Goal: Task Accomplishment & Management: Manage account settings

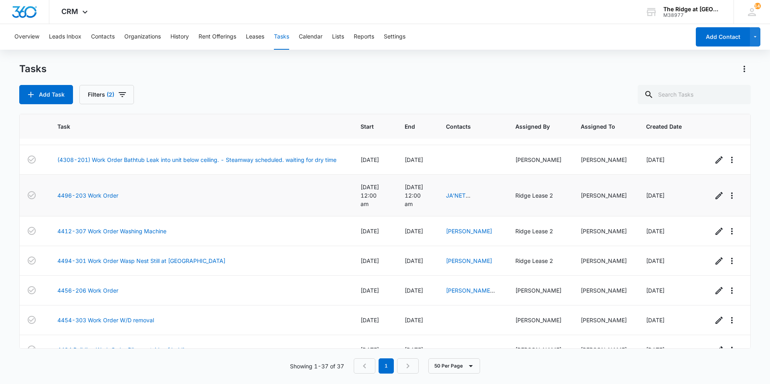
scroll to position [901, 7]
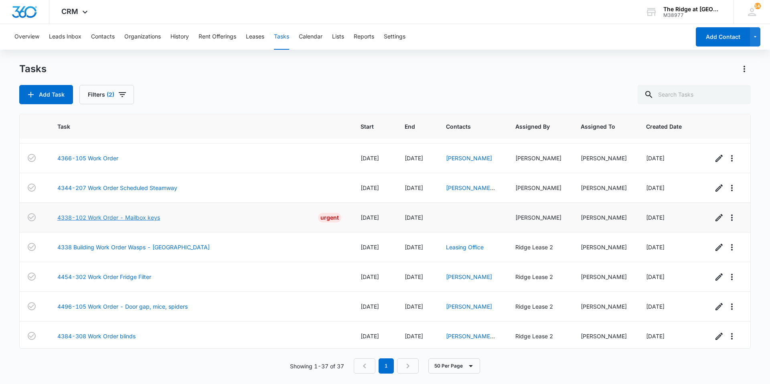
click at [150, 213] on link "4338-102 Work Order - Mailbox keys" at bounding box center [108, 217] width 103 height 8
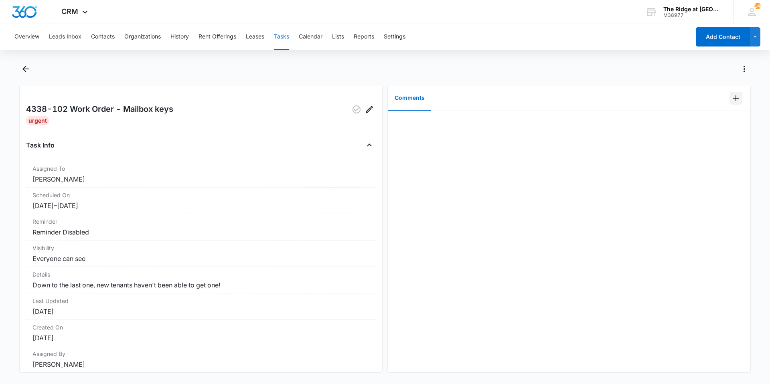
click at [733, 98] on icon "Add Comment" at bounding box center [736, 98] width 6 height 6
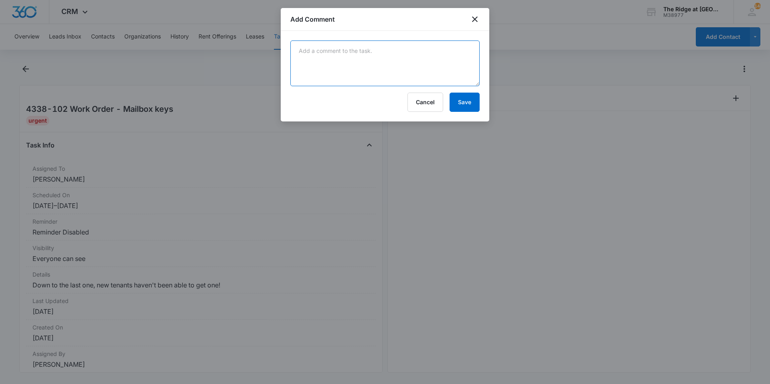
click at [332, 76] on textarea at bounding box center [384, 63] width 189 height 46
type textarea "made two k"
click at [511, 30] on div at bounding box center [385, 192] width 770 height 384
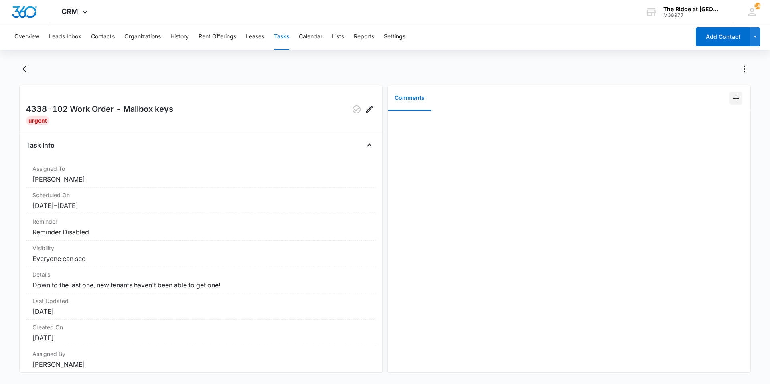
click at [729, 103] on button "Add Comment" at bounding box center [735, 98] width 13 height 13
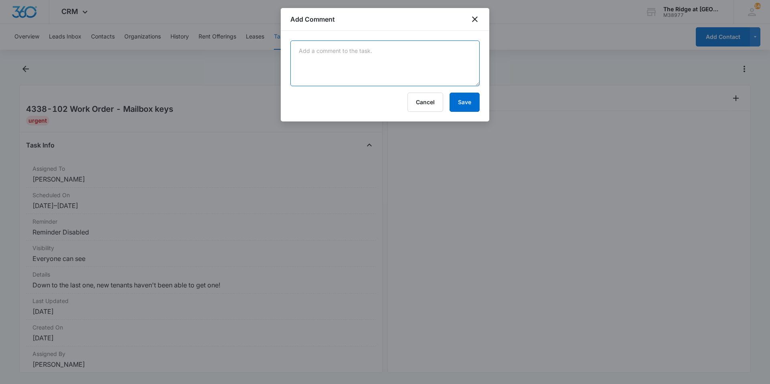
click at [361, 75] on textarea at bounding box center [384, 63] width 189 height 46
type textarea "made two copies left on Daviens desk"
click at [464, 99] on button "Save" at bounding box center [464, 102] width 30 height 19
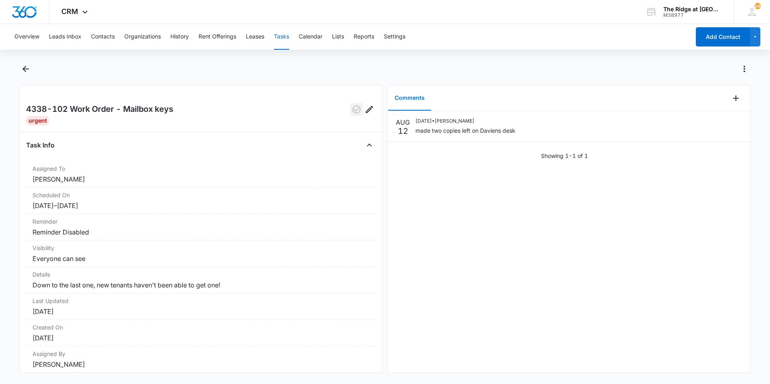
click at [352, 109] on icon "button" at bounding box center [357, 110] width 10 height 10
click at [21, 67] on icon "Back" at bounding box center [26, 69] width 10 height 10
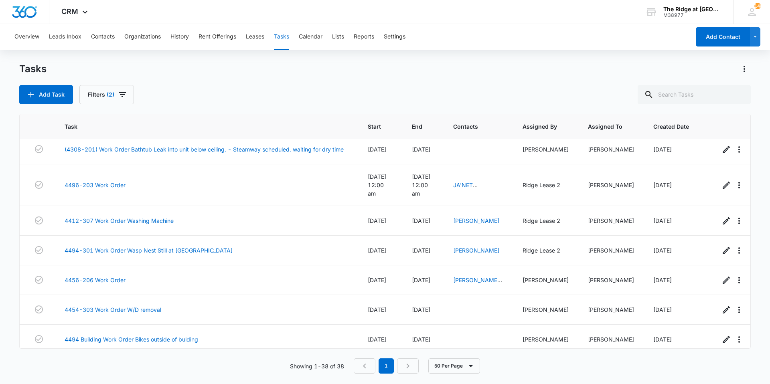
scroll to position [570, 0]
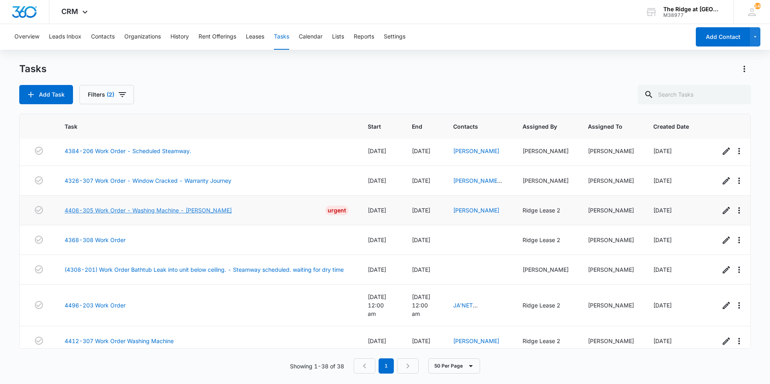
click at [195, 208] on link "4406-305 Work Order - Washing Machine - [PERSON_NAME]" at bounding box center [148, 210] width 167 height 8
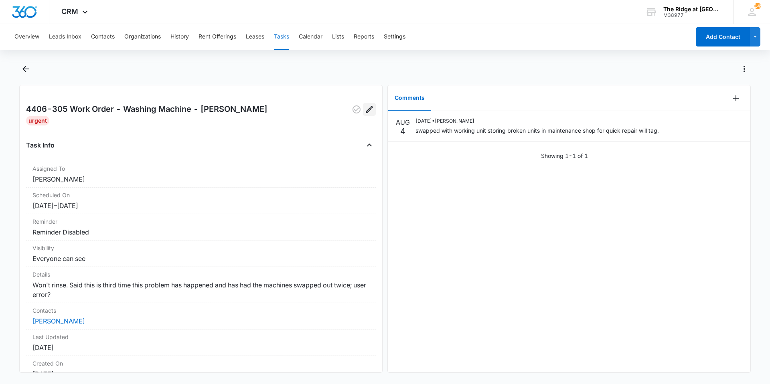
click at [367, 110] on icon "Edit" at bounding box center [369, 110] width 10 height 10
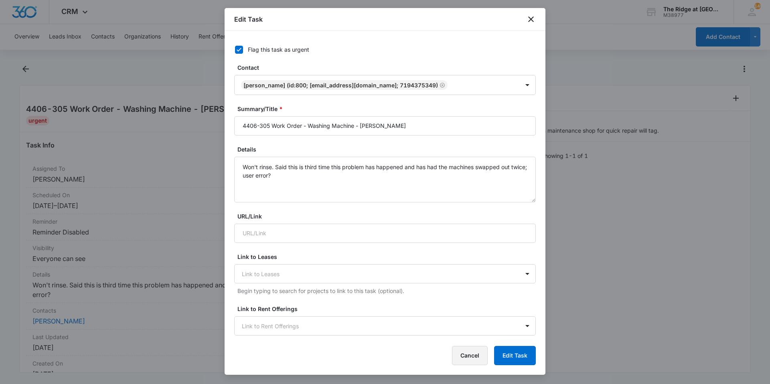
click at [465, 359] on button "Cancel" at bounding box center [470, 355] width 36 height 19
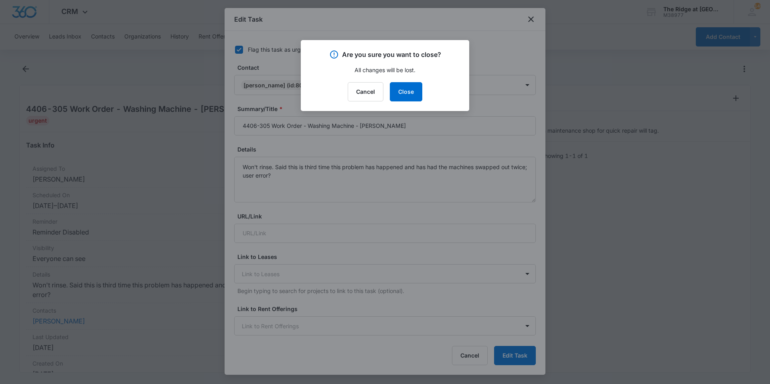
click at [423, 88] on div "Cancel Close" at bounding box center [384, 91] width 149 height 19
click at [407, 85] on button "Close" at bounding box center [406, 91] width 32 height 19
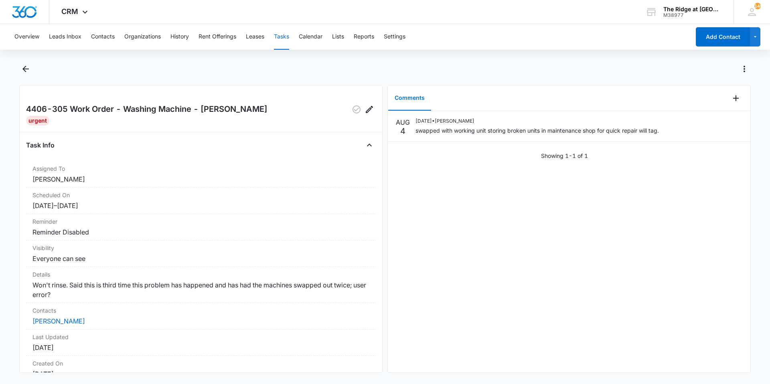
click at [73, 83] on div at bounding box center [384, 74] width 731 height 22
click at [24, 71] on icon "Back" at bounding box center [25, 69] width 6 height 6
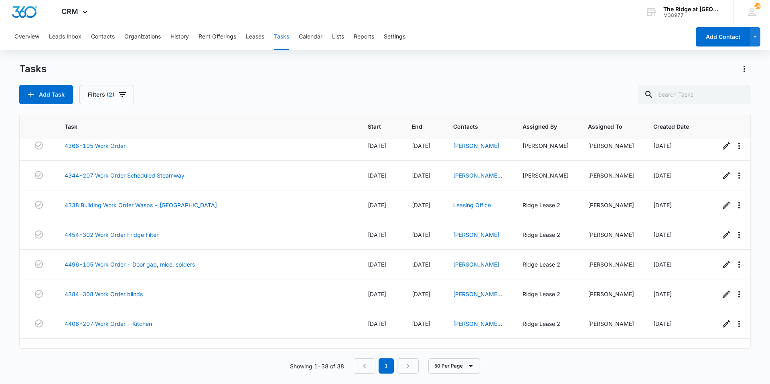
scroll to position [931, 0]
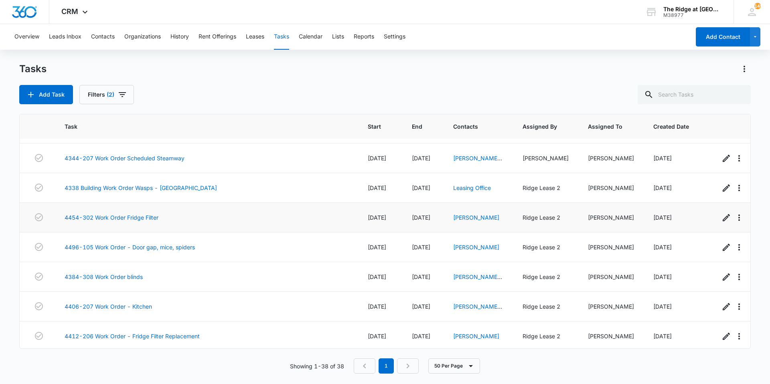
click at [117, 204] on td "4454-302 Work Order Fridge Filter" at bounding box center [206, 218] width 303 height 30
click at [118, 213] on link "4454-302 Work Order Fridge Filter" at bounding box center [112, 217] width 94 height 8
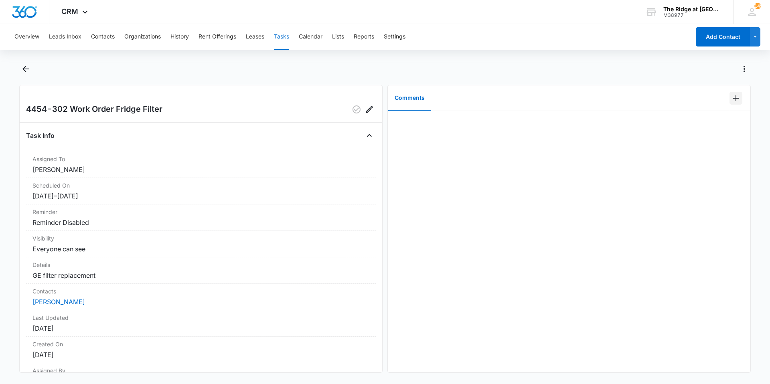
click at [731, 101] on icon "Add Comment" at bounding box center [736, 98] width 10 height 10
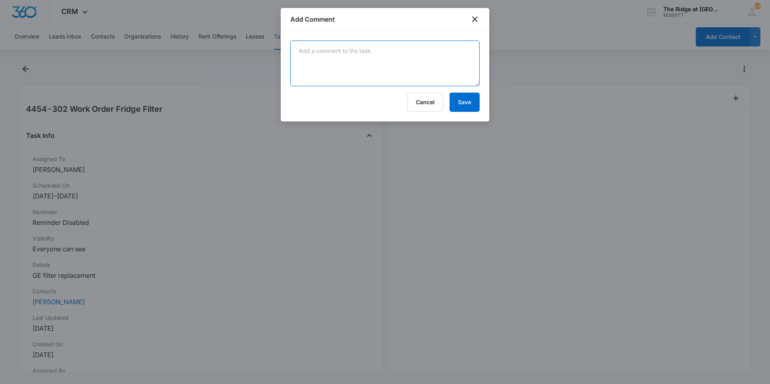
click at [346, 70] on textarea at bounding box center [384, 63] width 189 height 46
type textarea "replaced GE filter"
click at [479, 106] on div "replaced GE filter Cancel Save" at bounding box center [385, 76] width 208 height 91
click at [471, 105] on button "Save" at bounding box center [464, 102] width 30 height 19
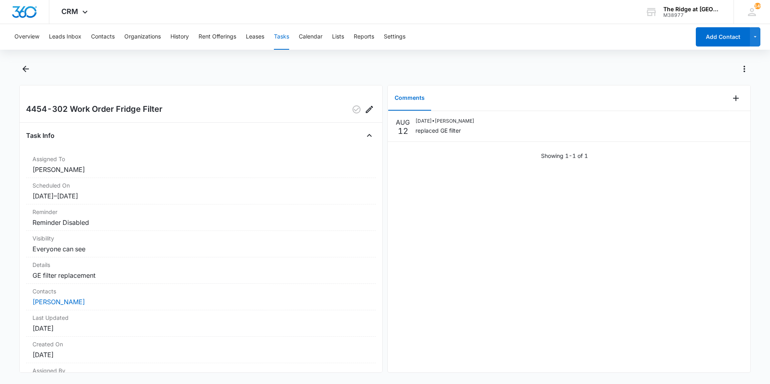
click at [342, 105] on div "4454-302 Work Order Fridge Filter" at bounding box center [201, 109] width 350 height 13
click at [352, 107] on icon "button" at bounding box center [357, 110] width 10 height 10
click at [30, 69] on icon "Back" at bounding box center [26, 69] width 10 height 10
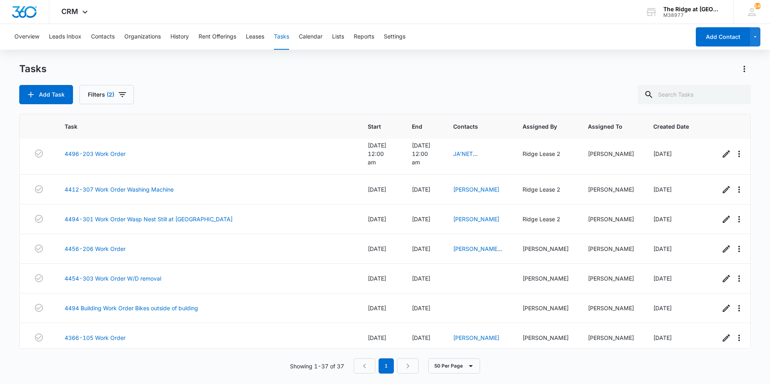
scroll to position [901, 0]
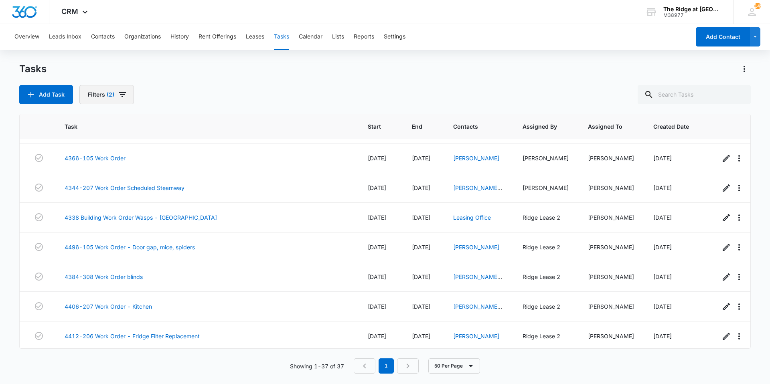
click at [129, 99] on button "Filters (2)" at bounding box center [106, 94] width 55 height 19
click at [40, 91] on button "Add Task" at bounding box center [46, 94] width 54 height 19
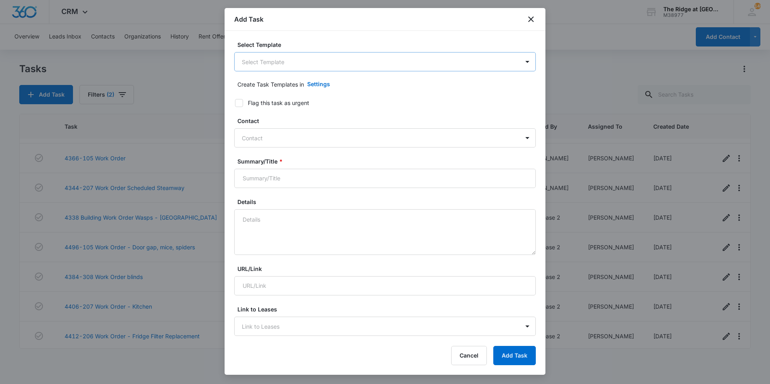
click at [364, 69] on body "CRM Apps Reputation Websites Forms CRM Email Social Content Ads Intelligence Fi…" at bounding box center [385, 192] width 770 height 384
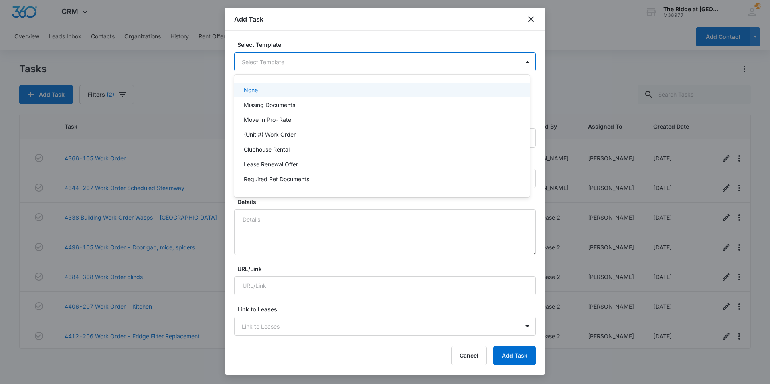
click at [368, 64] on div at bounding box center [385, 192] width 770 height 384
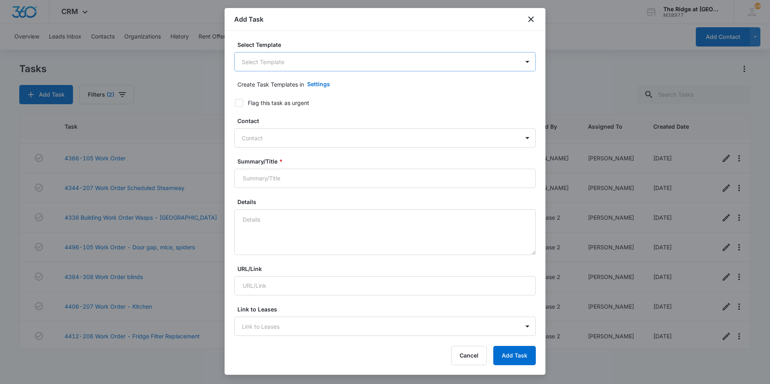
click at [317, 62] on body "CRM Apps Reputation Websites Forms CRM Email Social Content Ads Intelligence Fi…" at bounding box center [385, 192] width 770 height 384
click at [317, 62] on div at bounding box center [385, 192] width 770 height 384
type input "43"
click at [317, 62] on body "CRM Apps Reputation Websites Forms CRM Email Social Content Ads Intelligence Fi…" at bounding box center [385, 192] width 770 height 384
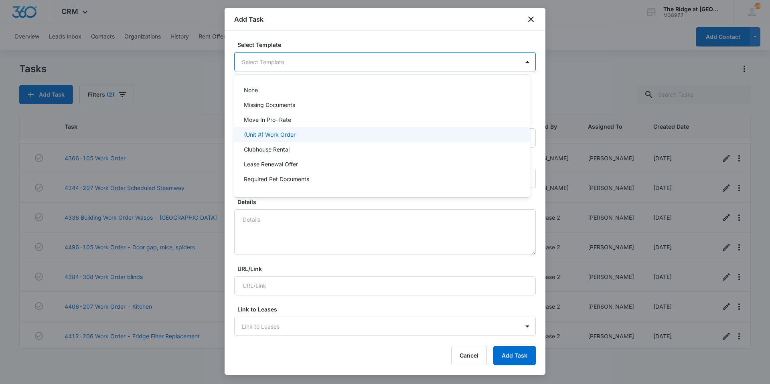
click at [266, 129] on div "(Unit #) Work Order" at bounding box center [381, 134] width 295 height 15
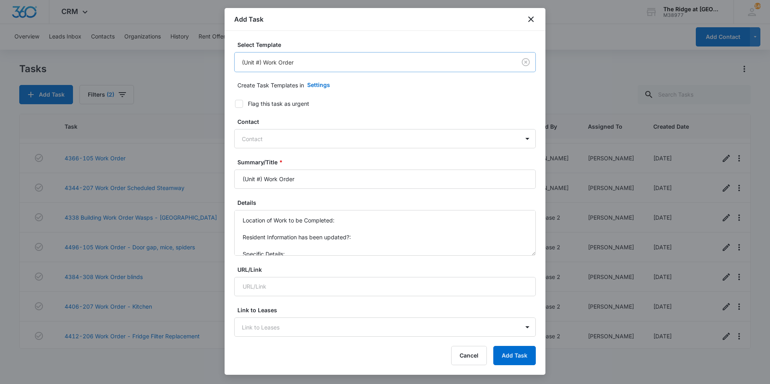
click at [292, 69] on body "CRM Apps Reputation Websites Forms CRM Email Social Content Ads Intelligence Fi…" at bounding box center [385, 192] width 770 height 384
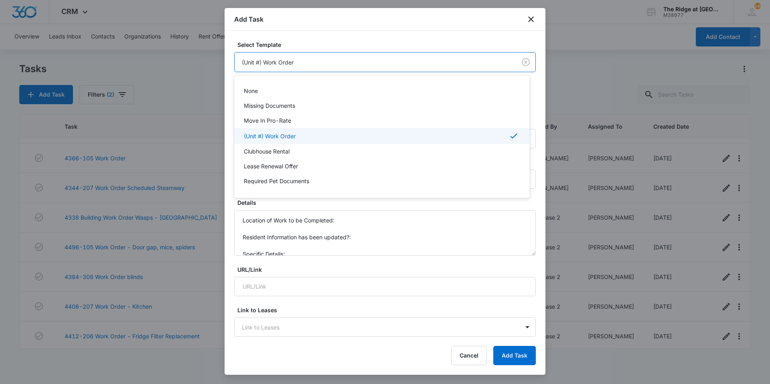
click at [292, 69] on div at bounding box center [385, 192] width 770 height 384
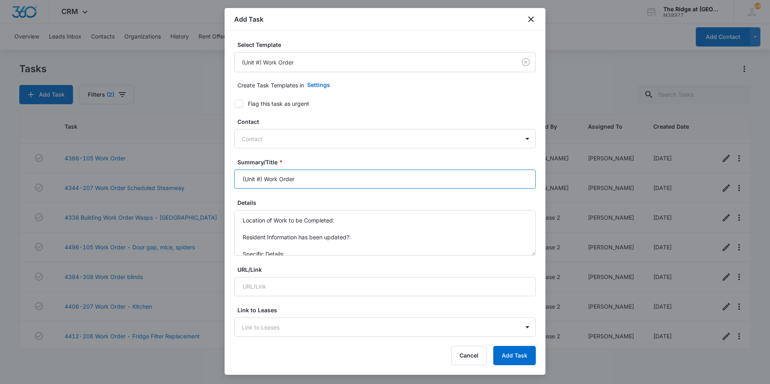
click at [256, 180] on input "(Unit #) Work Order" at bounding box center [384, 179] width 301 height 19
drag, startPoint x: 259, startPoint y: 181, endPoint x: 235, endPoint y: 186, distance: 24.5
click at [235, 186] on input "(Unit #) Work Order" at bounding box center [384, 179] width 301 height 19
click at [297, 183] on input "4324-206 Work Order" at bounding box center [384, 179] width 301 height 19
click at [333, 180] on input "4324-206 Work Order" at bounding box center [384, 179] width 301 height 19
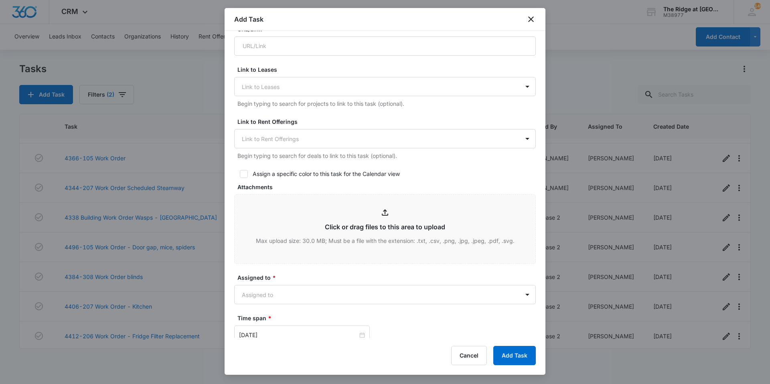
scroll to position [413, 0]
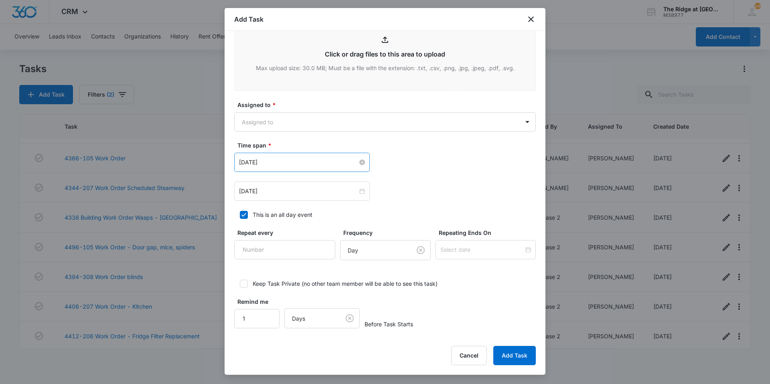
type input "4324-206 Work order no power to bathroom outlets Scheduled [PERSON_NAME] Electr…"
click at [320, 162] on input "Aug 1, 2023" at bounding box center [298, 162] width 119 height 9
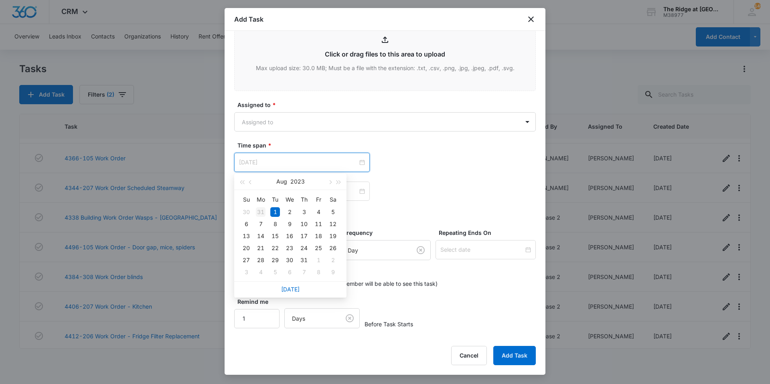
click at [263, 210] on div "31" at bounding box center [261, 212] width 10 height 10
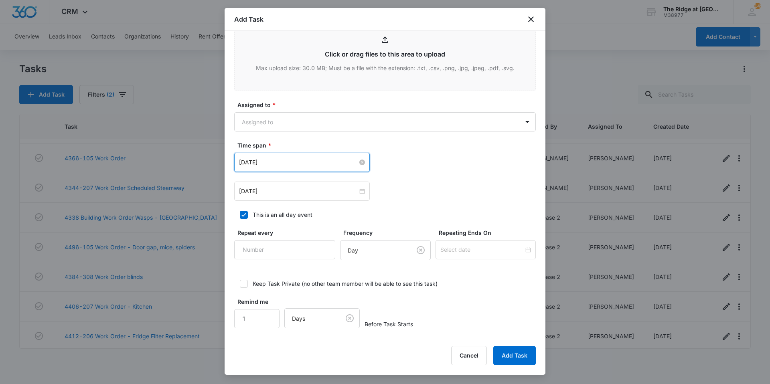
click at [282, 166] on input "Jul 31, 2023" at bounding box center [298, 162] width 119 height 9
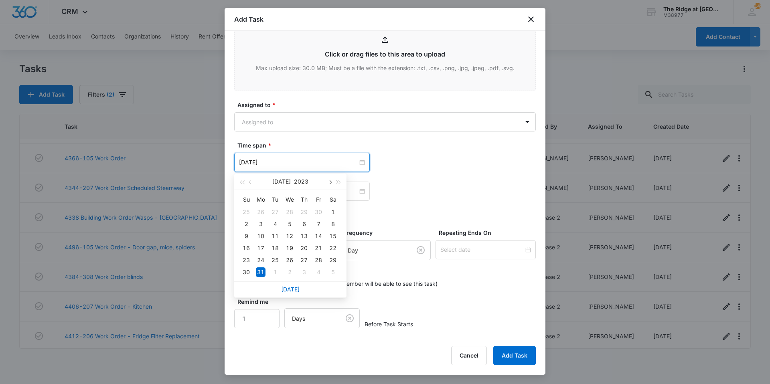
click at [327, 183] on button "button" at bounding box center [329, 182] width 9 height 16
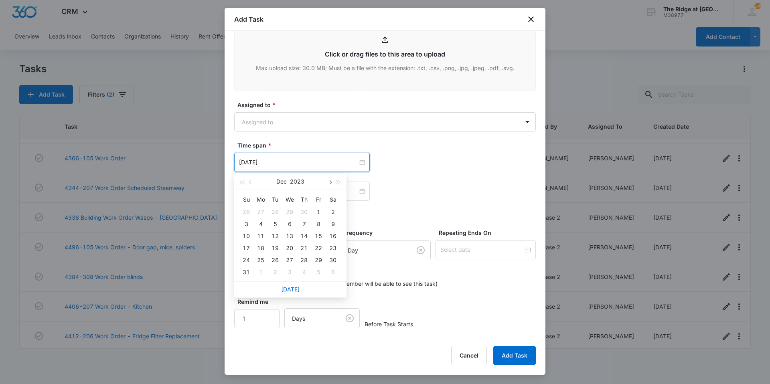
click at [327, 183] on button "button" at bounding box center [329, 182] width 9 height 16
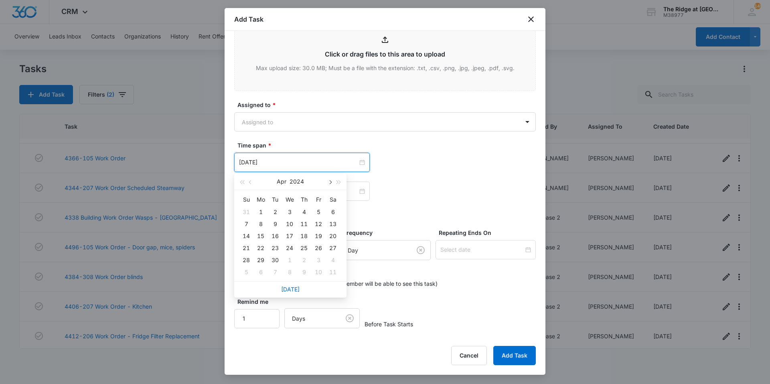
click at [327, 183] on button "button" at bounding box center [329, 182] width 9 height 16
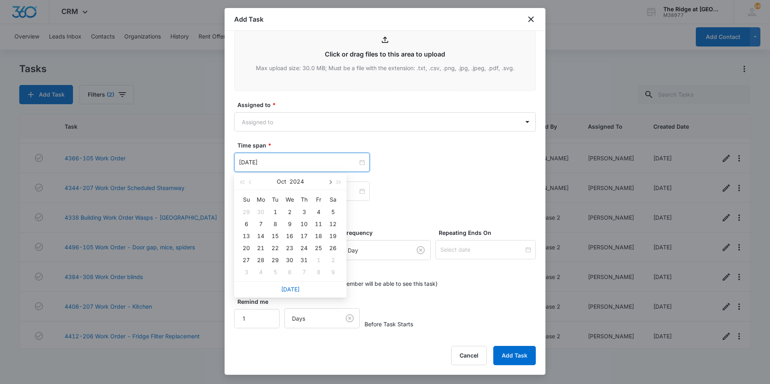
click at [327, 183] on button "button" at bounding box center [329, 182] width 9 height 16
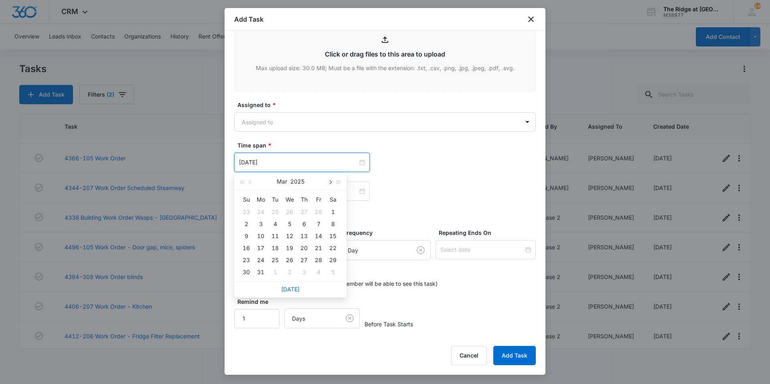
click at [327, 183] on button "button" at bounding box center [329, 182] width 9 height 16
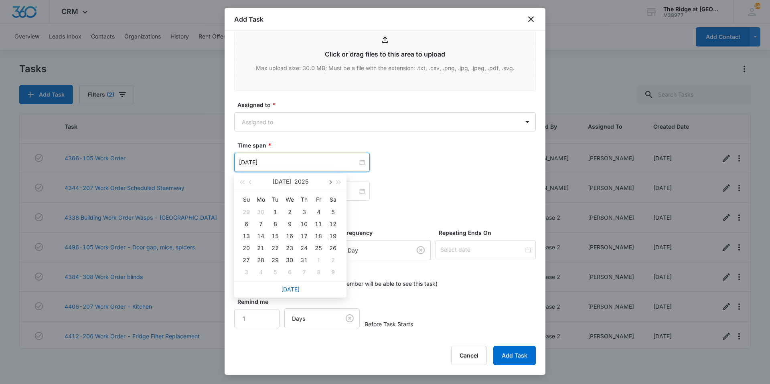
click at [327, 183] on button "button" at bounding box center [329, 182] width 9 height 16
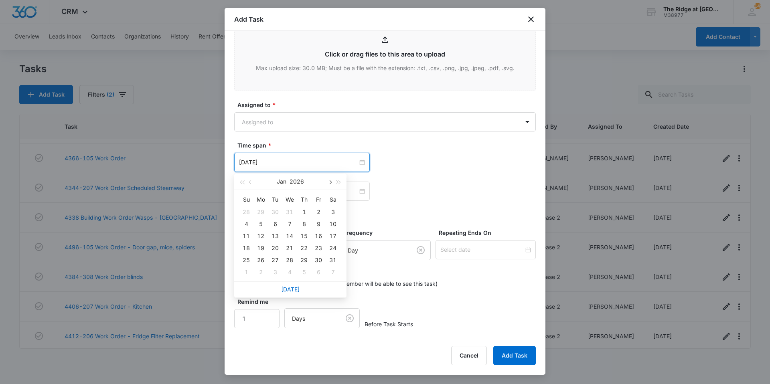
click at [327, 183] on button "button" at bounding box center [329, 182] width 9 height 16
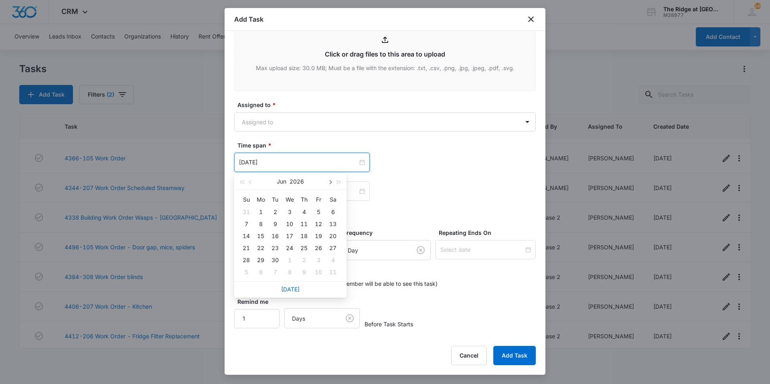
click at [327, 183] on button "button" at bounding box center [329, 182] width 9 height 16
click at [248, 181] on button "button" at bounding box center [250, 182] width 9 height 16
type input "Aug 11, 2026"
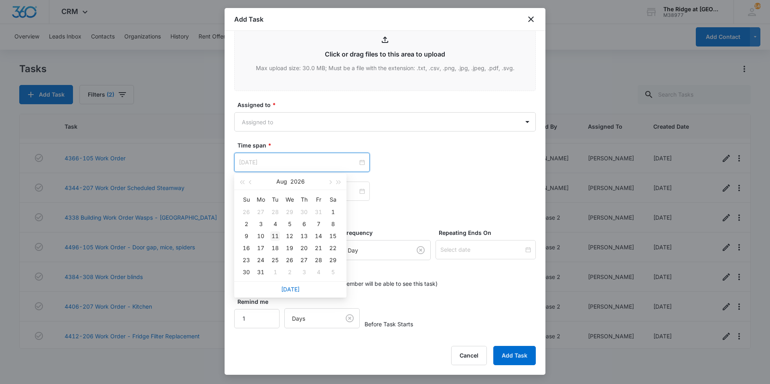
click at [272, 236] on div "11" at bounding box center [275, 236] width 10 height 10
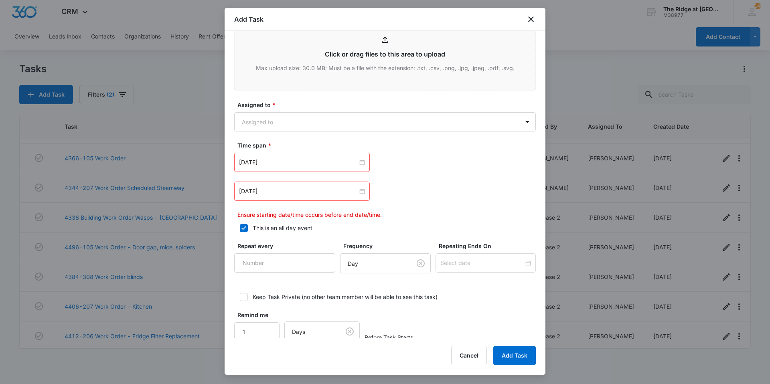
click at [283, 197] on div "Aug 2, 2023" at bounding box center [301, 191] width 135 height 19
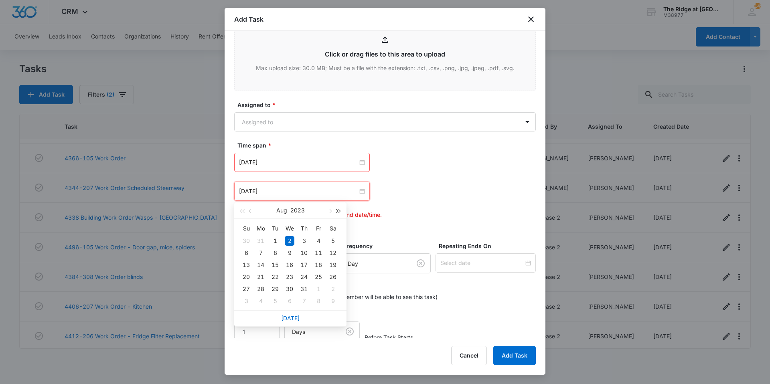
click at [337, 210] on span "button" at bounding box center [339, 211] width 4 height 4
click at [332, 210] on button "button" at bounding box center [329, 210] width 9 height 16
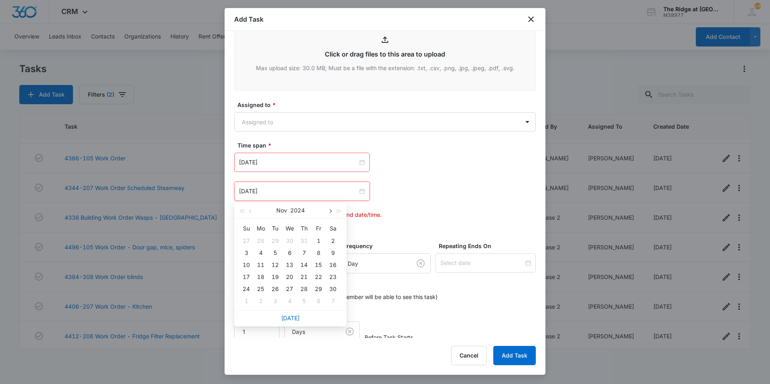
click at [332, 210] on button "button" at bounding box center [329, 210] width 9 height 16
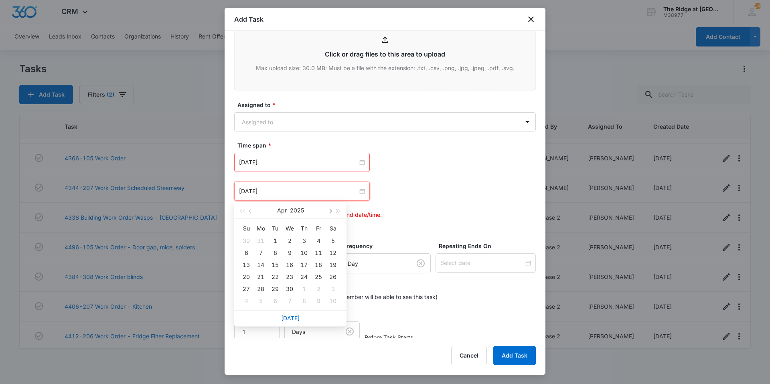
click at [332, 210] on button "button" at bounding box center [329, 210] width 9 height 16
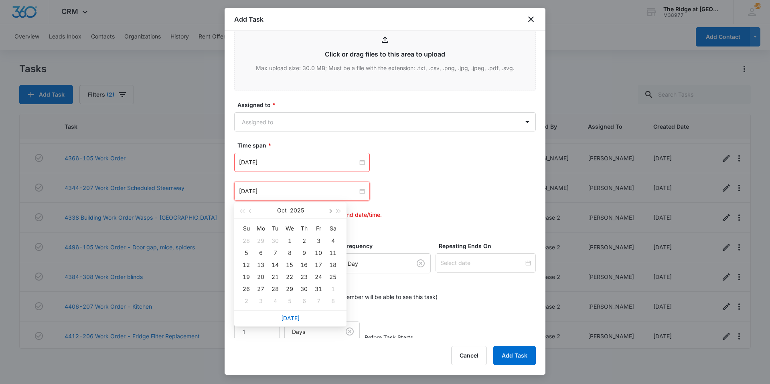
click at [332, 210] on button "button" at bounding box center [329, 210] width 9 height 16
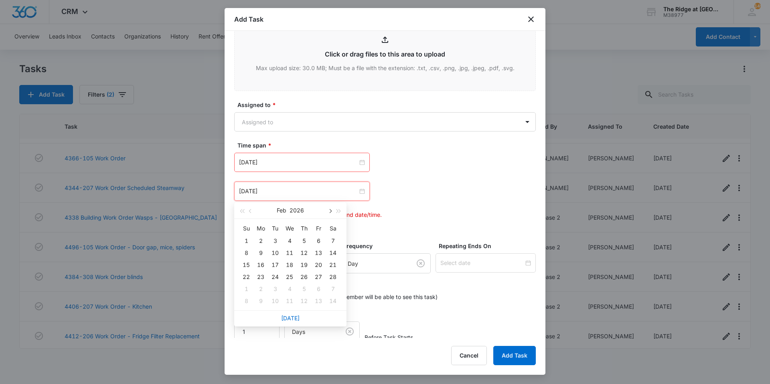
click at [332, 210] on button "button" at bounding box center [329, 210] width 9 height 16
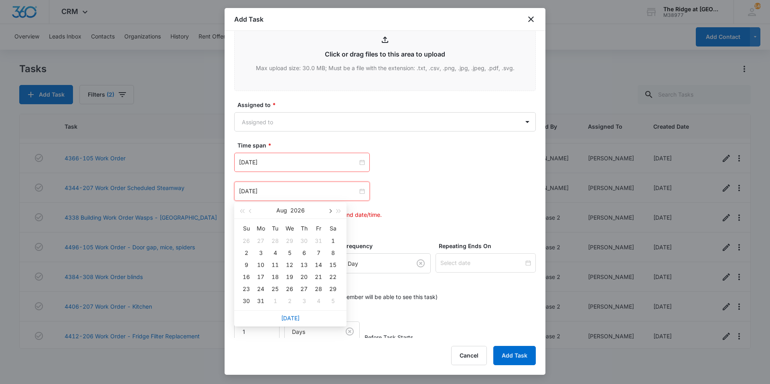
click at [334, 213] on button "button" at bounding box center [329, 210] width 9 height 16
click at [331, 211] on span "button" at bounding box center [330, 211] width 4 height 4
click at [250, 214] on button "button" at bounding box center [250, 210] width 9 height 16
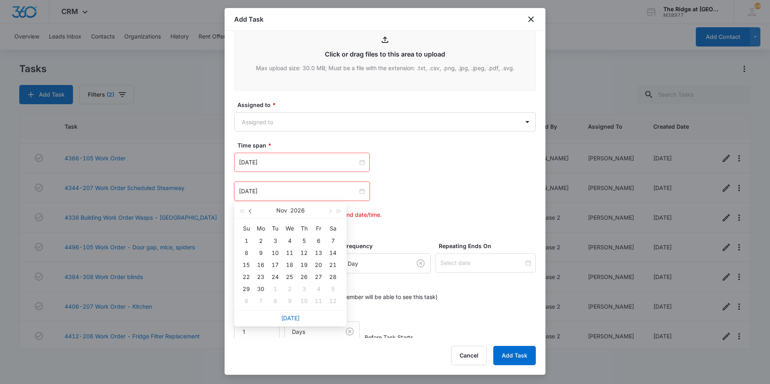
click at [250, 212] on span "button" at bounding box center [251, 211] width 4 height 4
click at [330, 212] on span "button" at bounding box center [330, 211] width 4 height 4
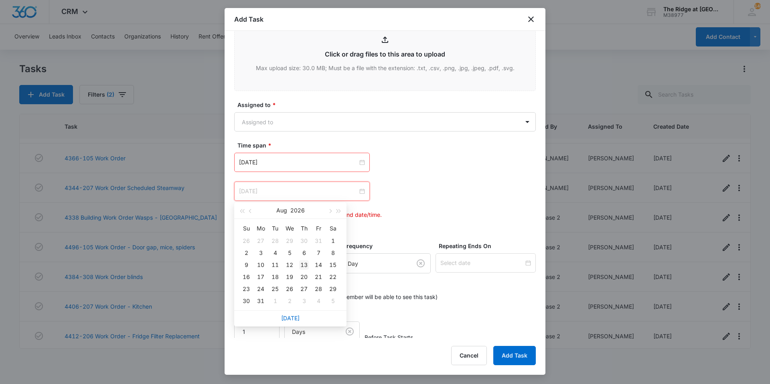
type input "Aug 13, 2026"
click at [300, 265] on div "13" at bounding box center [304, 265] width 10 height 10
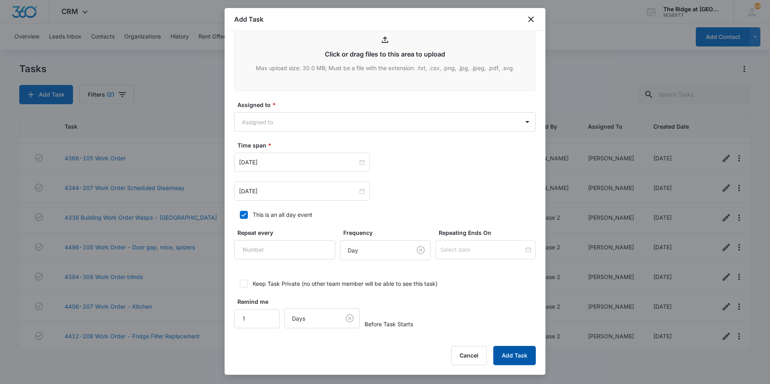
click at [526, 352] on button "Add Task" at bounding box center [514, 355] width 42 height 19
click at [315, 127] on body "CRM Apps Reputation Websites Forms CRM Email Social Content Ads Intelligence Fi…" at bounding box center [385, 192] width 770 height 384
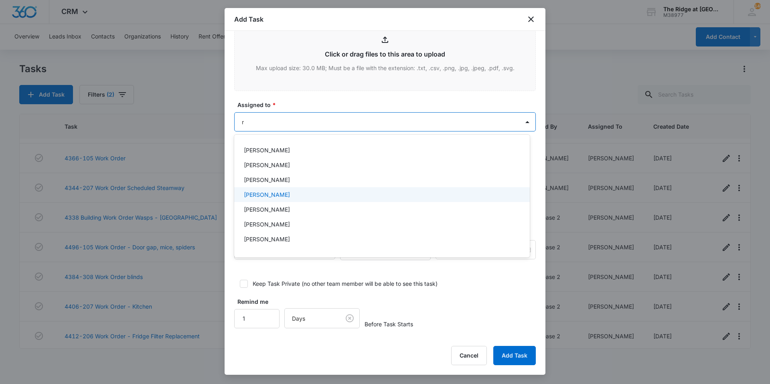
type input "ri"
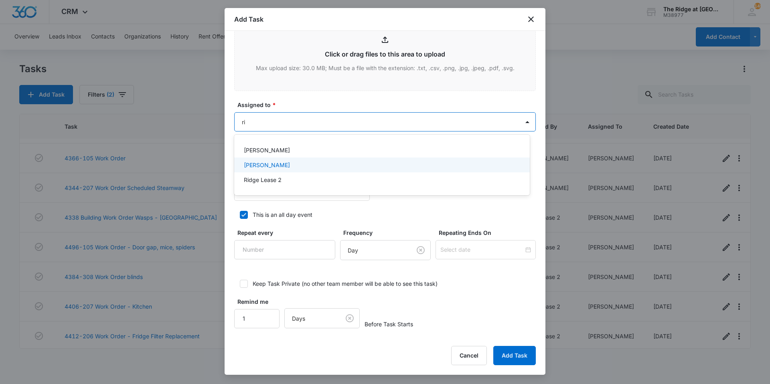
click at [287, 168] on div "[PERSON_NAME]" at bounding box center [381, 165] width 275 height 8
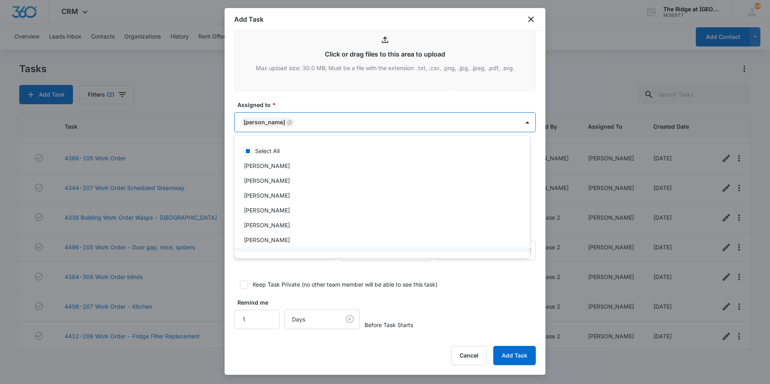
click at [512, 358] on div at bounding box center [385, 192] width 770 height 384
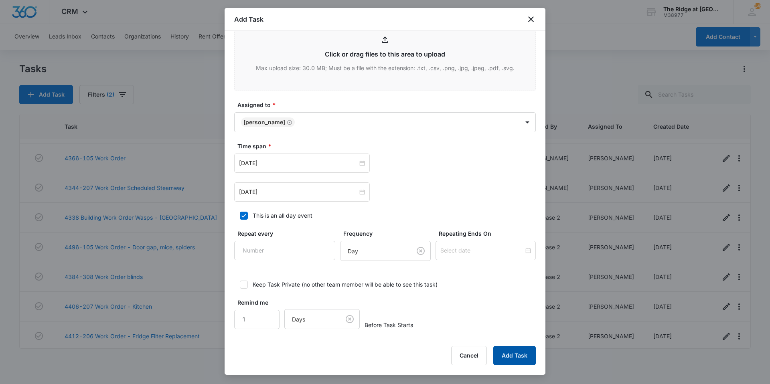
click at [512, 358] on button "Add Task" at bounding box center [514, 355] width 42 height 19
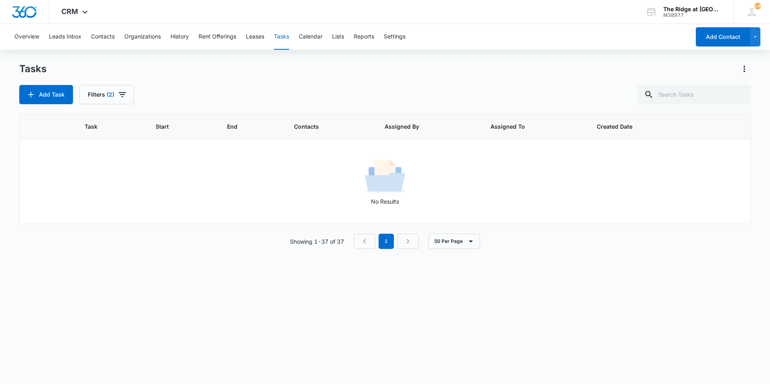
scroll to position [0, 0]
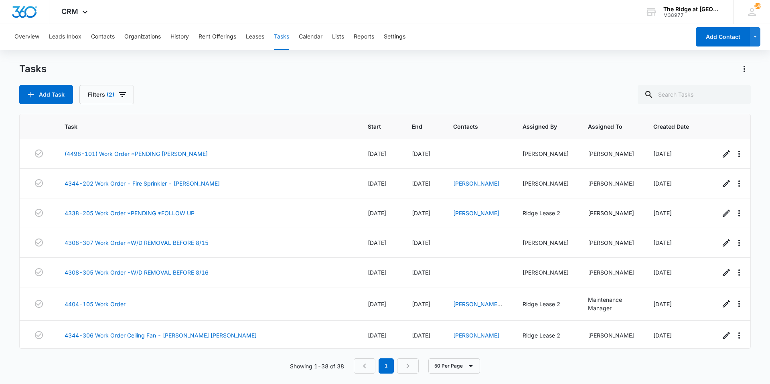
click at [371, 241] on span "[DATE]" at bounding box center [377, 242] width 18 height 7
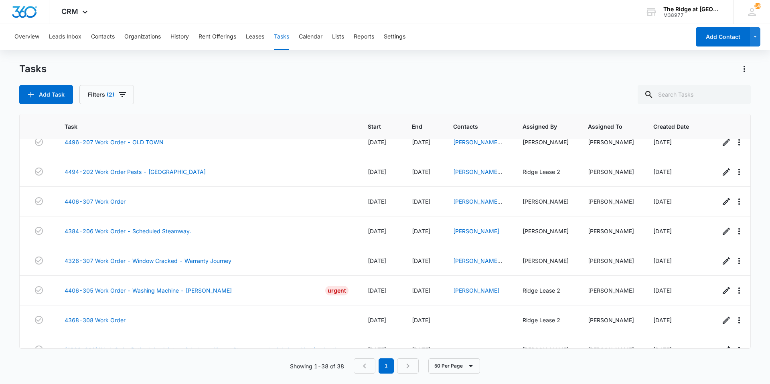
scroll to position [530, 0]
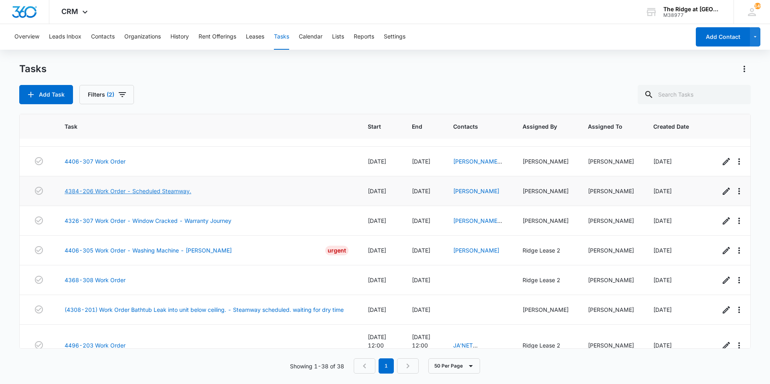
click at [135, 190] on link "4384-206 Work Order - Scheduled Steamway." at bounding box center [128, 191] width 127 height 8
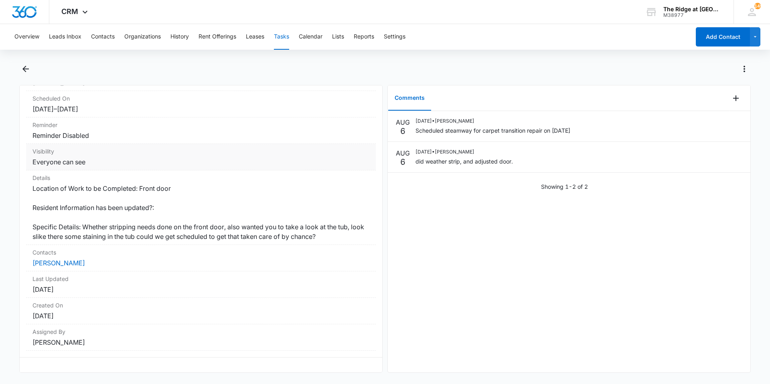
scroll to position [94, 0]
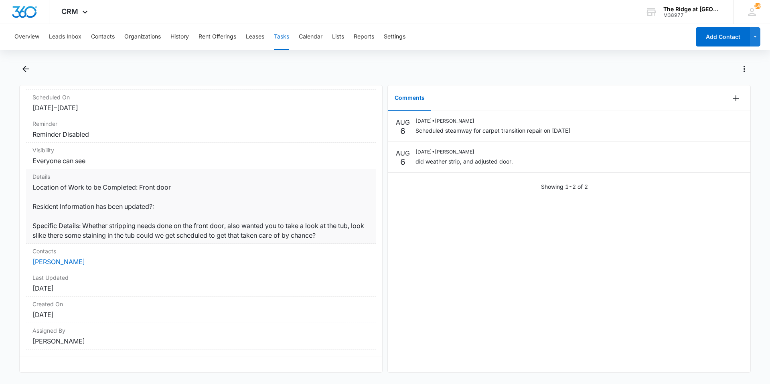
click at [214, 228] on dd "Location of Work to be Completed: Front door Resident Information has been upda…" at bounding box center [200, 211] width 337 height 58
click at [24, 63] on button "Back" at bounding box center [25, 69] width 12 height 13
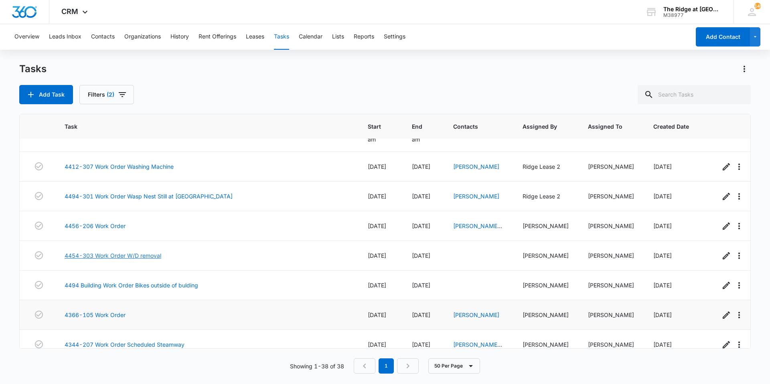
scroll to position [730, 0]
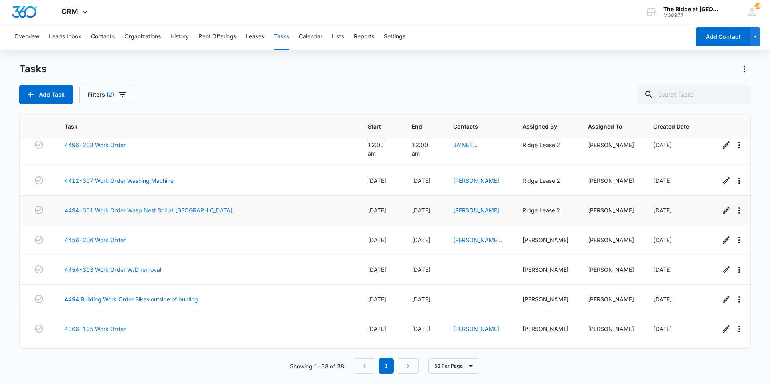
click at [220, 206] on link "4494-301 Work Order Wasp Nest Still at Garage - Old Town" at bounding box center [149, 210] width 168 height 8
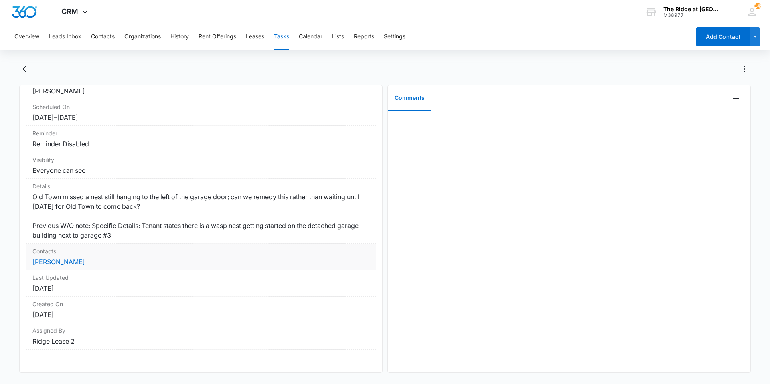
scroll to position [44, 0]
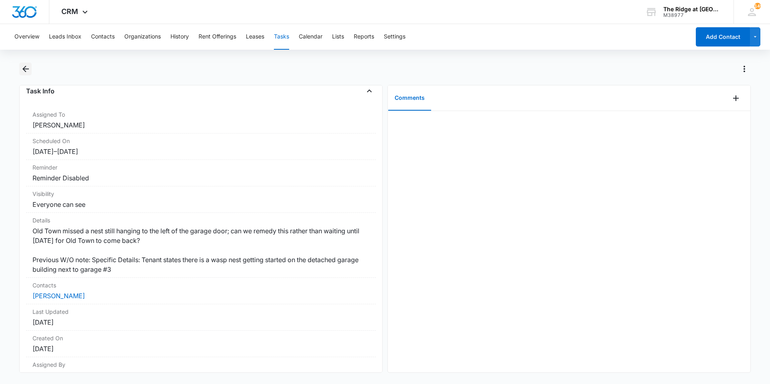
click at [31, 66] on button "Back" at bounding box center [25, 69] width 12 height 13
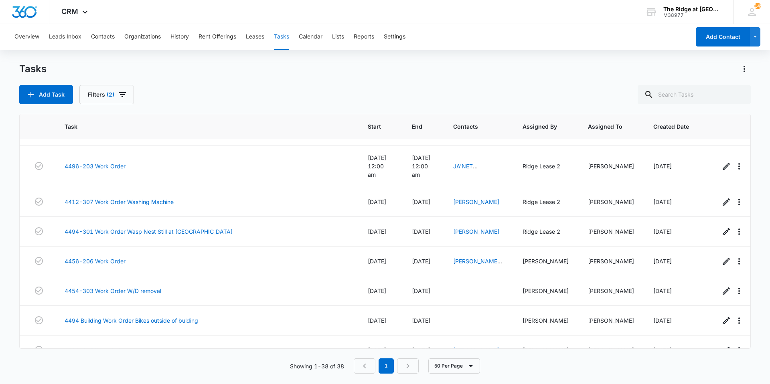
scroll to position [722, 0]
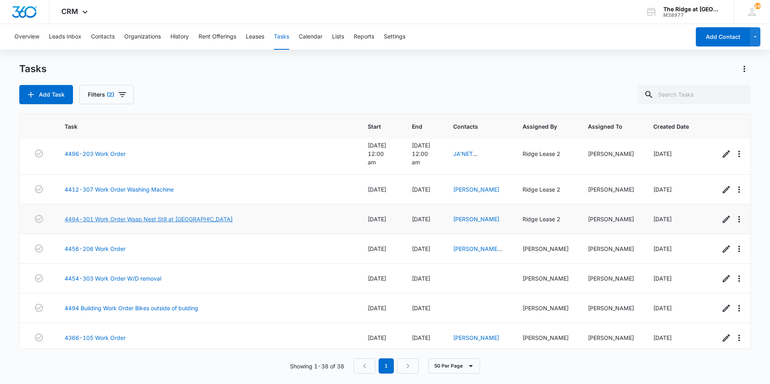
click at [168, 215] on link "4494-301 Work Order Wasp Nest Still at [GEOGRAPHIC_DATA]" at bounding box center [149, 219] width 168 height 8
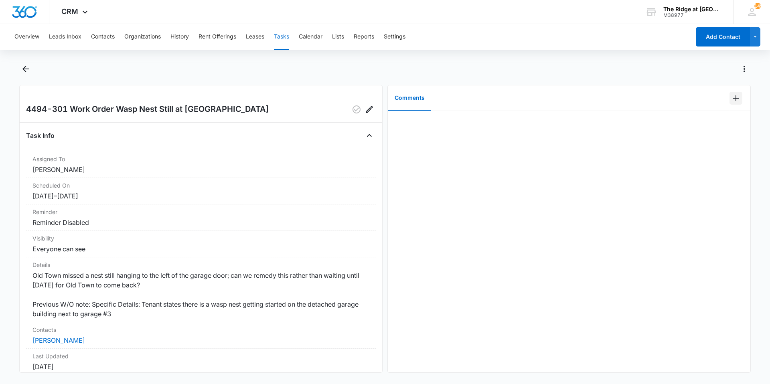
click at [732, 92] on button "Add Comment" at bounding box center [735, 98] width 13 height 13
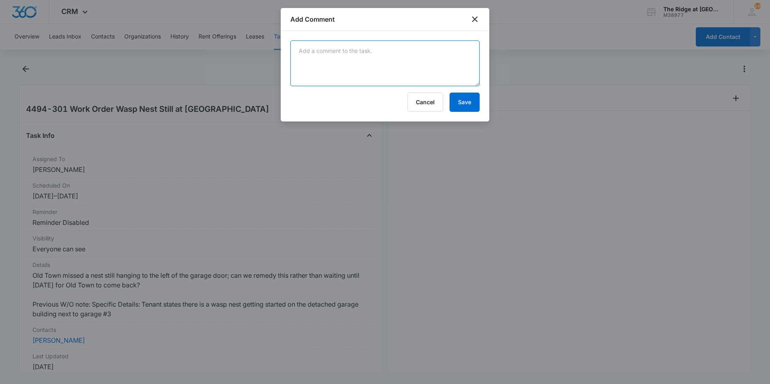
click at [410, 75] on textarea at bounding box center [384, 63] width 189 height 46
type textarea "spotted no nest neat garage #3"
click at [454, 103] on button "Save" at bounding box center [464, 102] width 30 height 19
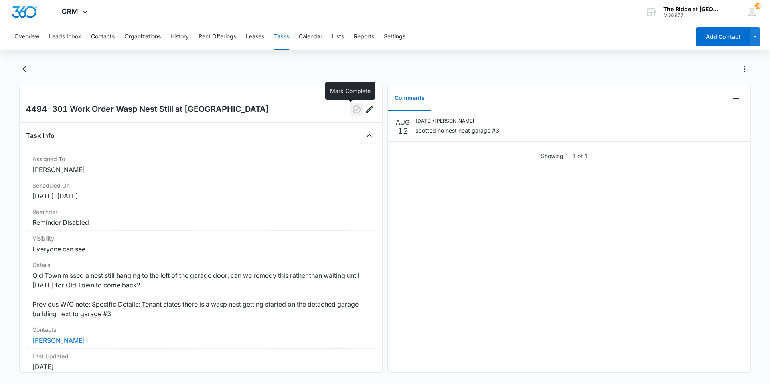
click at [356, 106] on button "button" at bounding box center [356, 109] width 13 height 13
click at [11, 58] on div "Overview Leads Inbox Contacts Organizations History Rent Offerings Leases Tasks…" at bounding box center [385, 203] width 770 height 358
click at [21, 68] on icon "Back" at bounding box center [26, 69] width 10 height 10
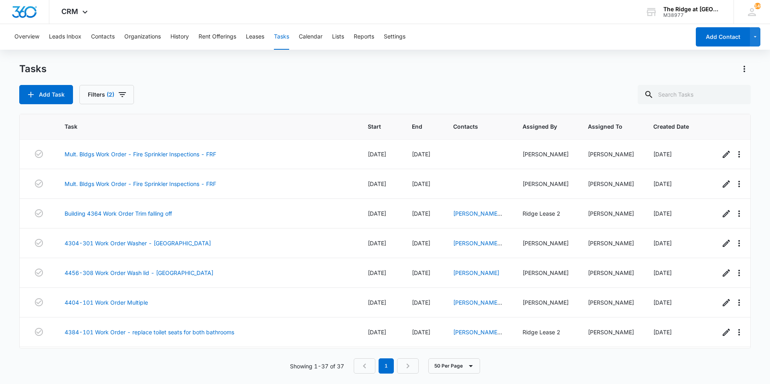
scroll to position [281, 0]
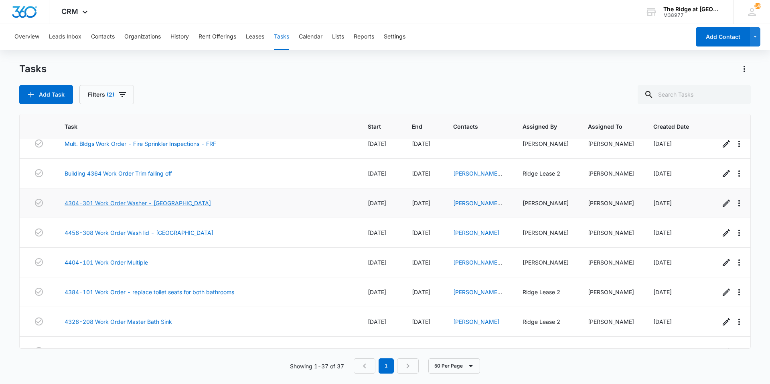
click at [158, 202] on link "4304-301 Work Order Washer - [GEOGRAPHIC_DATA]" at bounding box center [138, 203] width 146 height 8
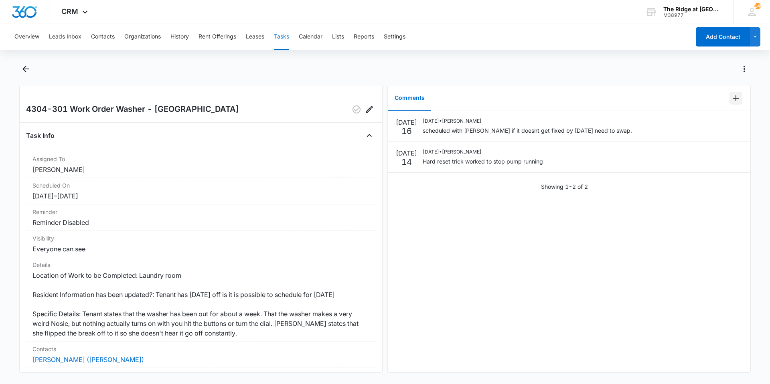
click at [731, 101] on icon "Add Comment" at bounding box center [736, 98] width 10 height 10
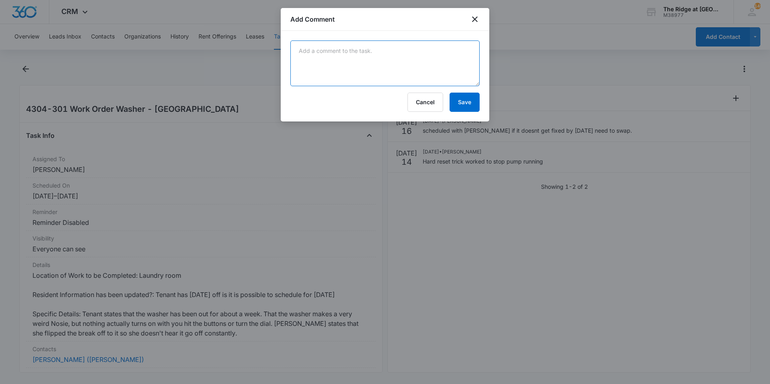
click at [447, 76] on textarea at bounding box center [384, 63] width 189 height 46
type textarea "swapped for working. working with manweiler on all repairs."
click at [459, 97] on button "Save" at bounding box center [464, 102] width 30 height 19
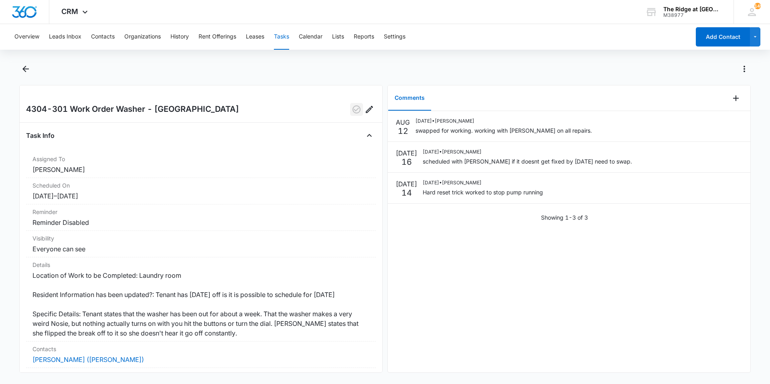
click at [355, 115] on button "button" at bounding box center [356, 109] width 13 height 13
click at [28, 71] on icon "Back" at bounding box center [26, 69] width 10 height 10
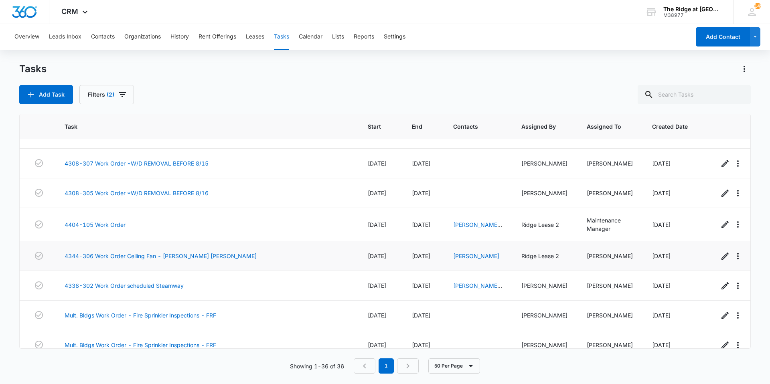
scroll to position [80, 0]
click at [96, 222] on link "4404-105 Work Order" at bounding box center [95, 224] width 61 height 8
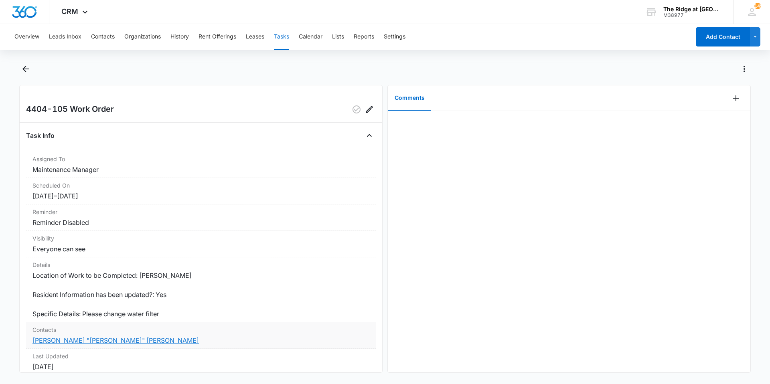
click at [48, 340] on link "[PERSON_NAME] "[PERSON_NAME]" [PERSON_NAME]" at bounding box center [115, 340] width 166 height 8
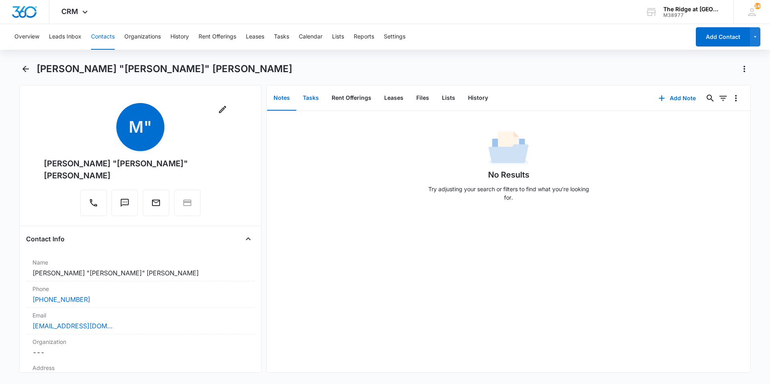
click at [302, 97] on button "Tasks" at bounding box center [310, 98] width 29 height 25
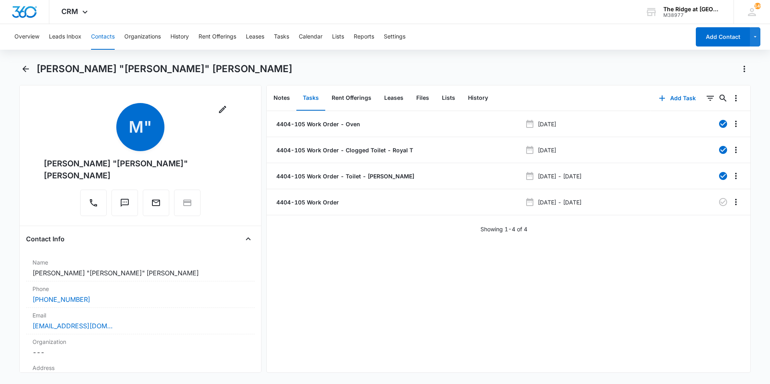
drag, startPoint x: 325, startPoint y: 226, endPoint x: 327, endPoint y: 218, distance: 8.2
drag, startPoint x: 327, startPoint y: 218, endPoint x: 295, endPoint y: 240, distance: 38.4
click at [294, 240] on div "4404-105 Work Order - Oven [DATE][PHONE_NUMBER] Work Order - Clogged Toilet - R…" at bounding box center [508, 241] width 483 height 261
click at [319, 178] on p "4404-105 Work Order - Toilet - [PERSON_NAME]" at bounding box center [345, 176] width 140 height 8
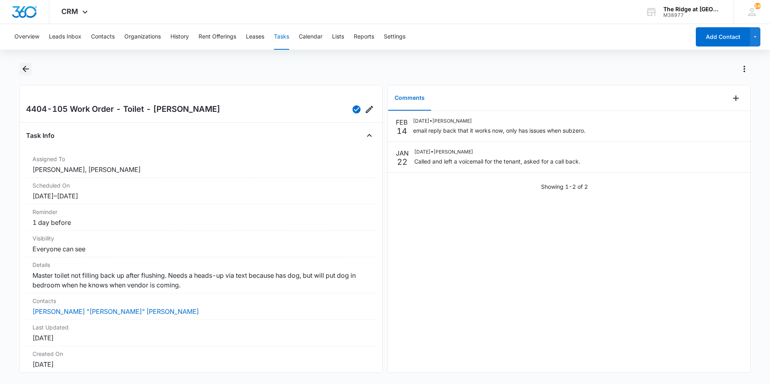
click at [28, 68] on icon "Back" at bounding box center [26, 69] width 10 height 10
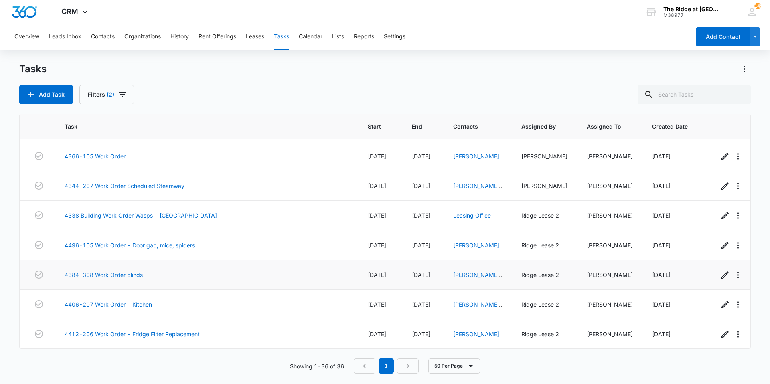
scroll to position [871, 0]
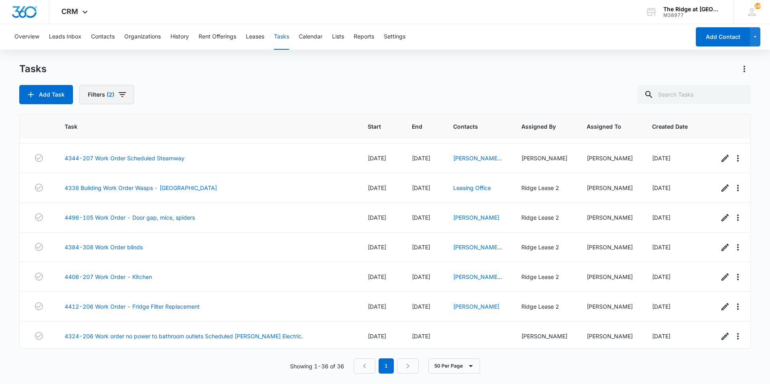
click at [108, 94] on span "(2)" at bounding box center [111, 95] width 8 height 6
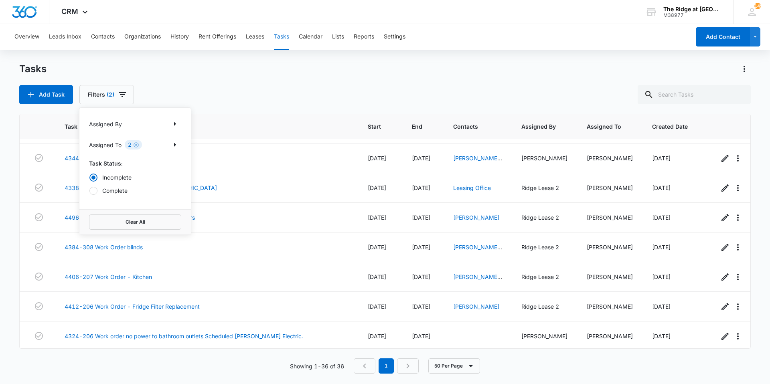
click at [116, 193] on label "Complete" at bounding box center [135, 190] width 92 height 8
click at [89, 191] on input "Complete" at bounding box center [89, 190] width 0 height 0
radio input "false"
radio input "true"
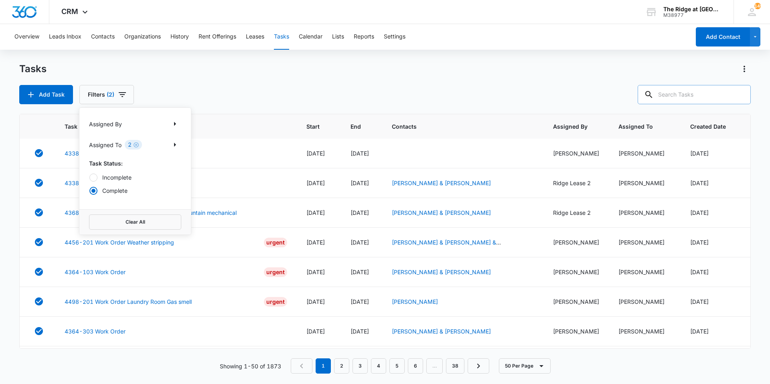
click at [663, 97] on input "text" at bounding box center [693, 94] width 113 height 19
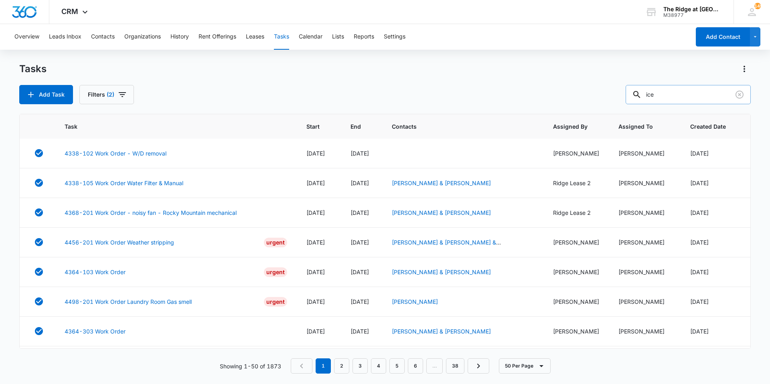
type input "ice"
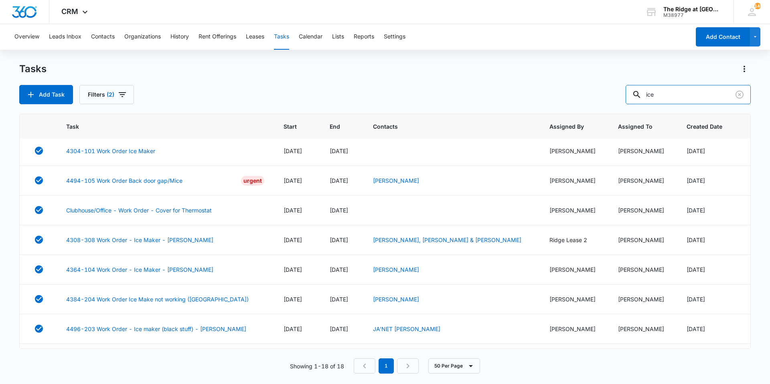
scroll to position [0, 0]
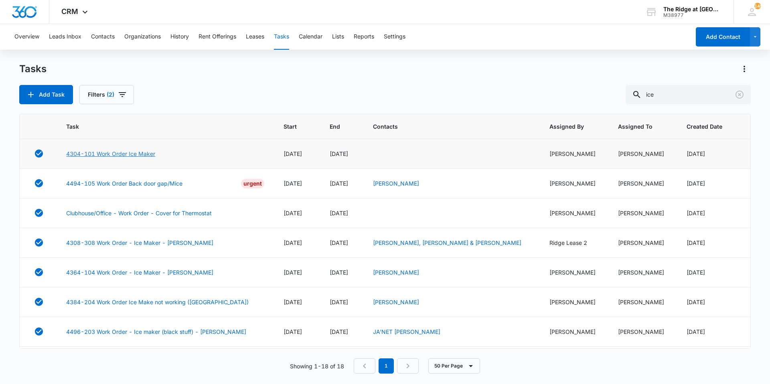
click at [125, 156] on link "4304-101 Work Order Ice Maker" at bounding box center [110, 154] width 89 height 8
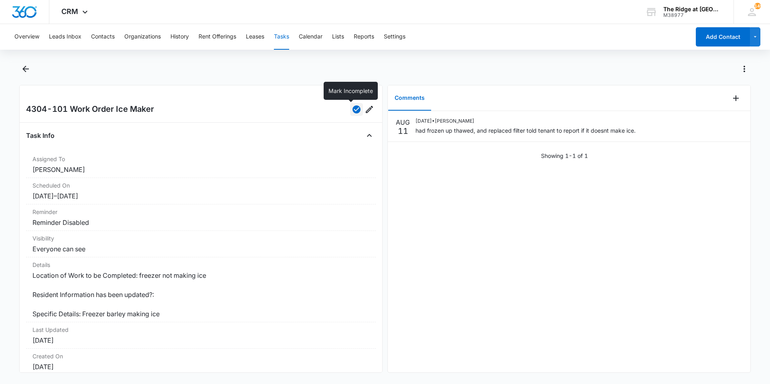
click at [352, 115] on button "button" at bounding box center [356, 109] width 13 height 13
click at [363, 115] on button "Edit" at bounding box center [369, 109] width 13 height 13
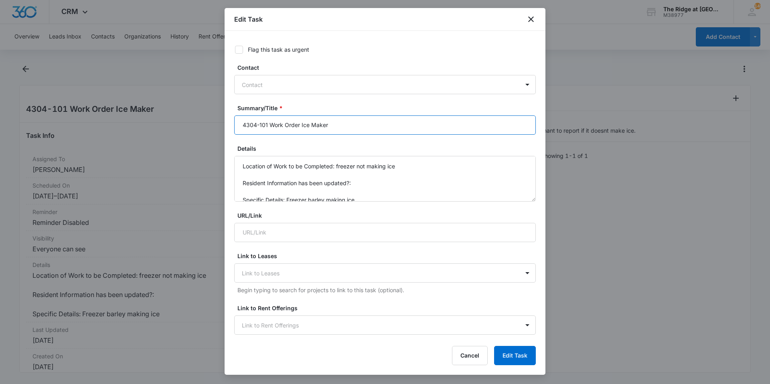
click at [335, 125] on input "4304-101 Work Order Ice Maker" at bounding box center [384, 124] width 301 height 19
type input "4304-101 Work Order Ice Maker Scheduled [PERSON_NAME]"
click at [504, 361] on button "Edit Task" at bounding box center [515, 355] width 42 height 19
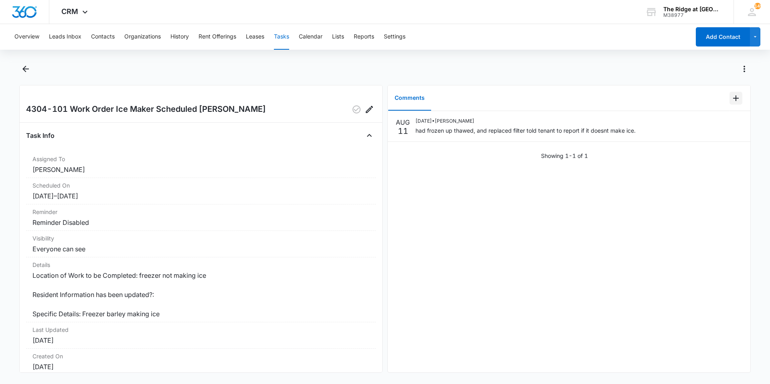
click at [731, 100] on icon "Add Comment" at bounding box center [736, 98] width 10 height 10
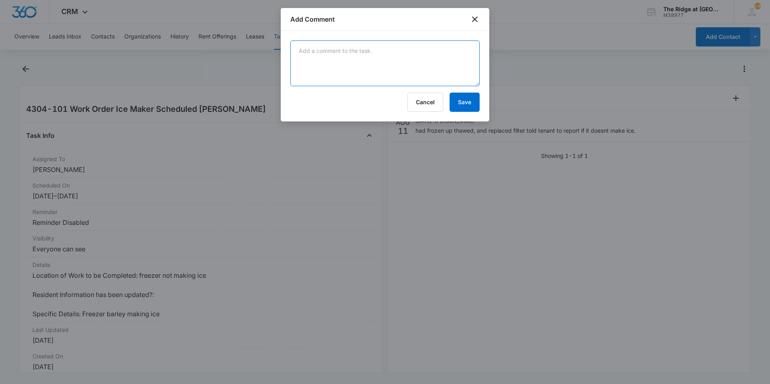
click at [365, 79] on textarea at bounding box center [384, 63] width 189 height 46
type textarea "Manweiler will be out on property 8/13/25 to take a look at ice maker."
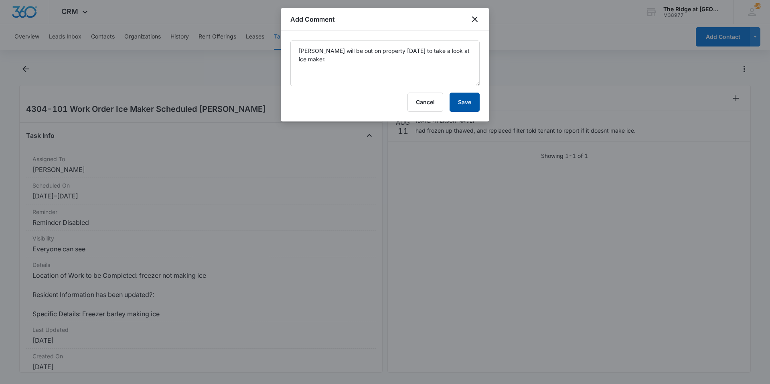
click at [462, 105] on button "Save" at bounding box center [464, 102] width 30 height 19
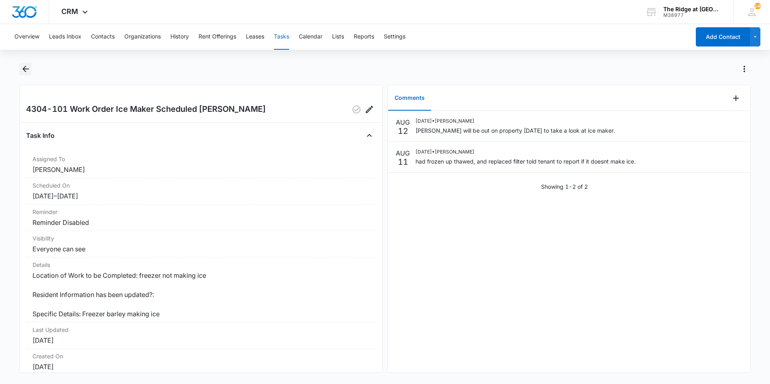
click at [28, 74] on button "Back" at bounding box center [25, 69] width 12 height 13
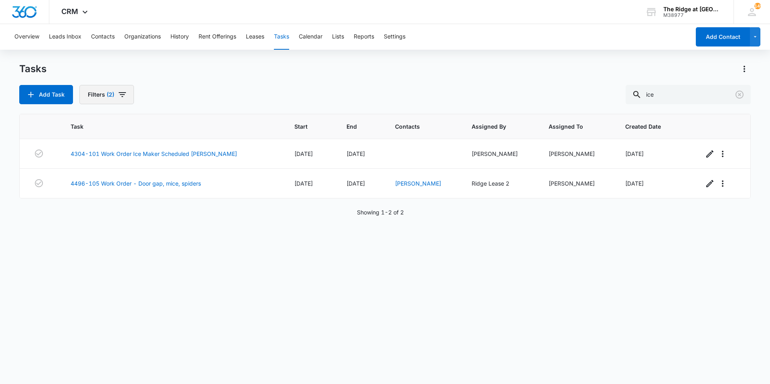
click at [99, 103] on button "Filters (2)" at bounding box center [106, 94] width 55 height 19
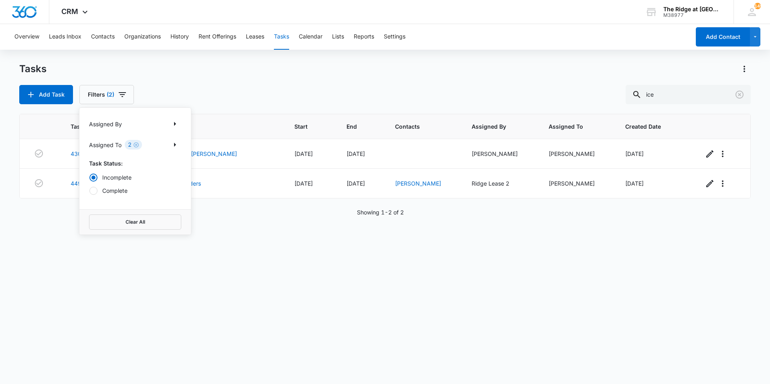
click at [370, 264] on div "Task Start End Contacts Assigned By Assigned To Created Date 4304-101 Work Orde…" at bounding box center [384, 244] width 731 height 260
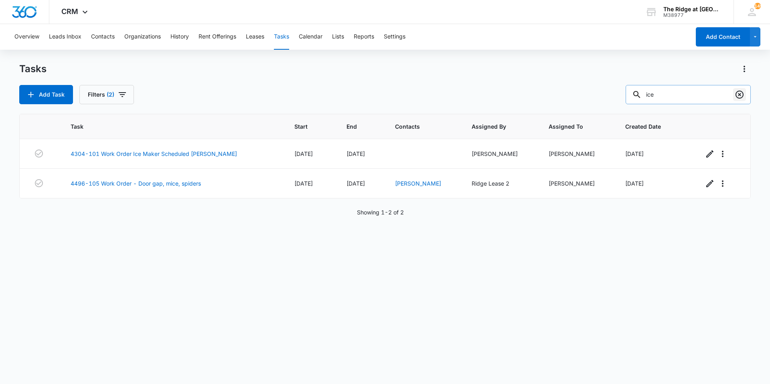
click at [738, 93] on icon "Clear" at bounding box center [739, 95] width 10 height 10
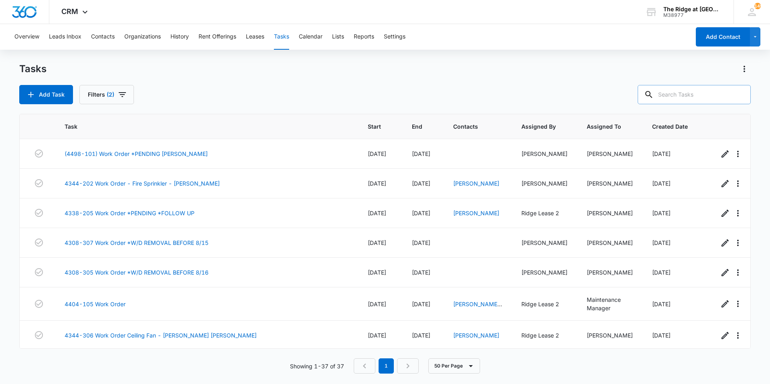
click at [482, 81] on div "Tasks Add Task Filters (2)" at bounding box center [384, 84] width 731 height 42
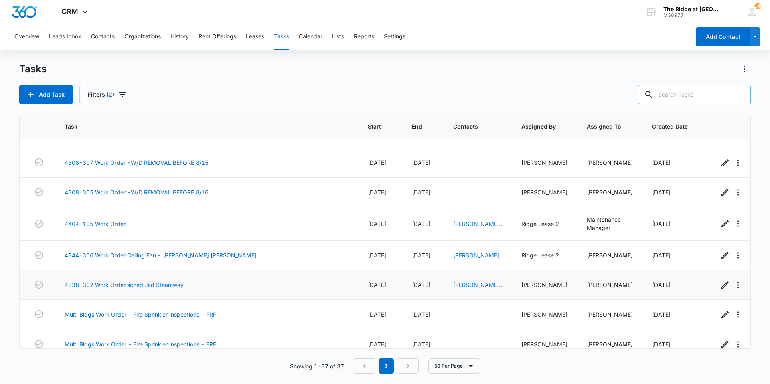
drag, startPoint x: 111, startPoint y: 261, endPoint x: 116, endPoint y: 273, distance: 13.6
drag, startPoint x: 116, startPoint y: 273, endPoint x: 257, endPoint y: 67, distance: 249.7
click at [257, 67] on div "Tasks" at bounding box center [384, 69] width 731 height 13
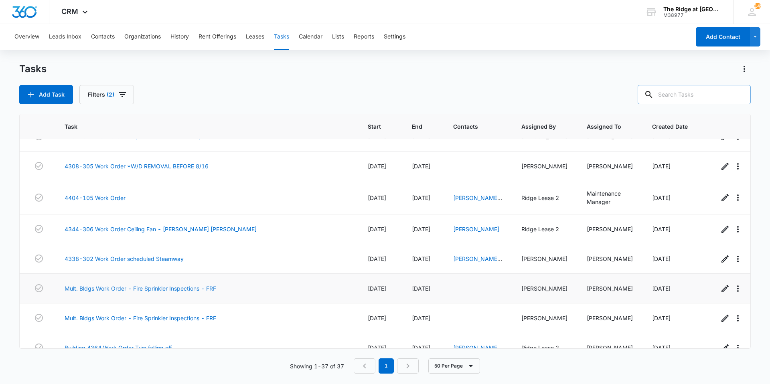
scroll to position [120, 0]
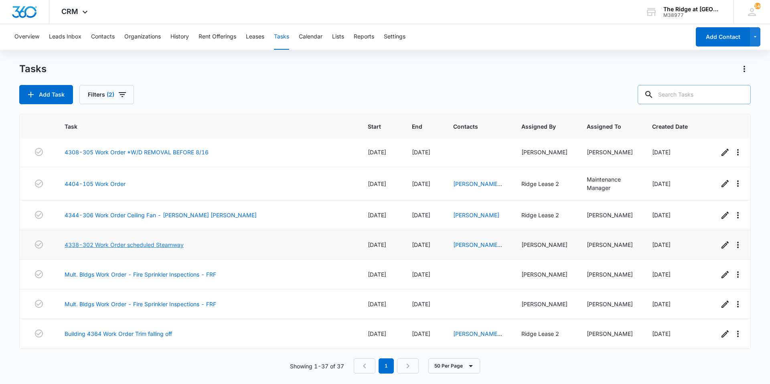
click at [132, 242] on link "4338-302 Work Order scheduled Steamway" at bounding box center [124, 245] width 119 height 8
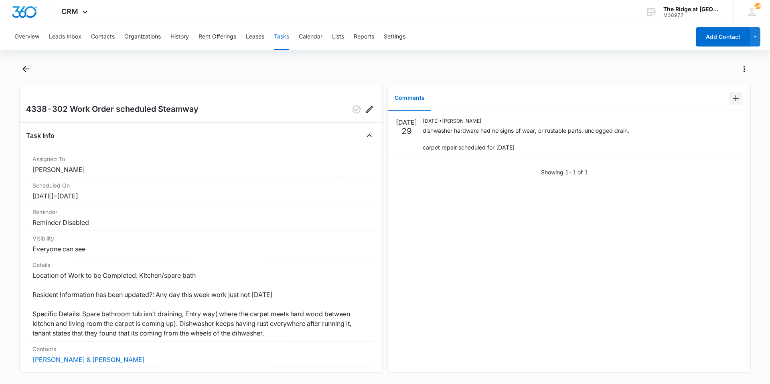
click at [733, 100] on icon "Add Comment" at bounding box center [736, 98] width 6 height 6
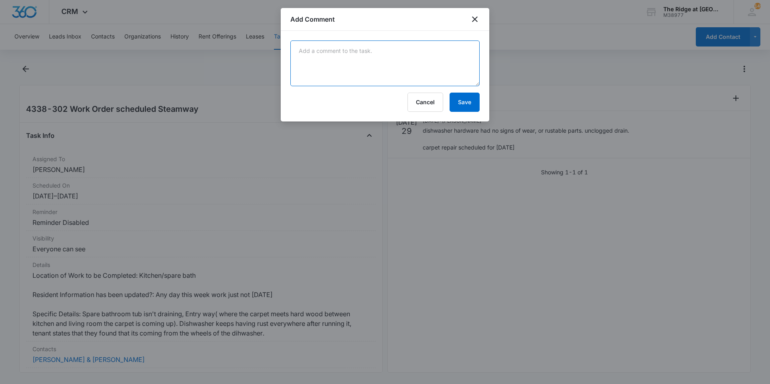
click at [423, 68] on textarea at bounding box center [384, 63] width 189 height 46
type textarea "Steamway fixed carpet on 8/1/25"
click at [468, 106] on button "Save" at bounding box center [464, 102] width 30 height 19
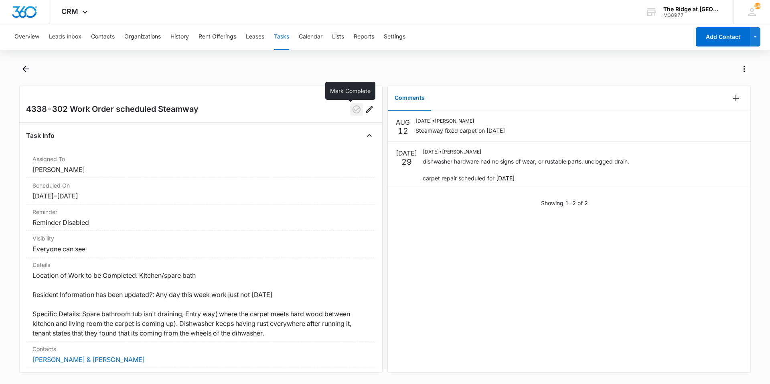
click icon "button"
click icon "Back"
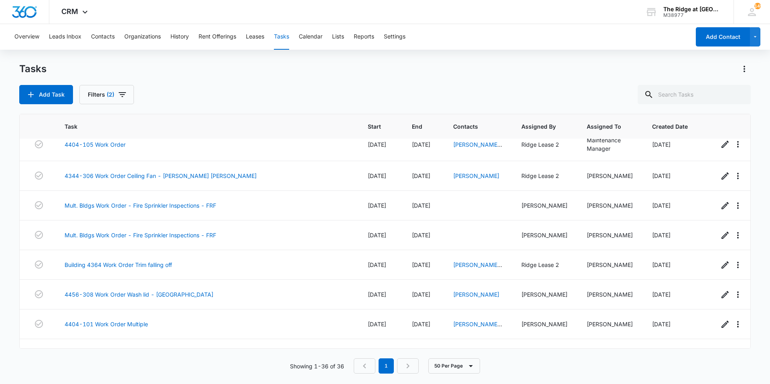
scroll to position [160, 0]
click link "Mult. Bldgs Work Order - Fire Sprinkler Inspections - FRF"
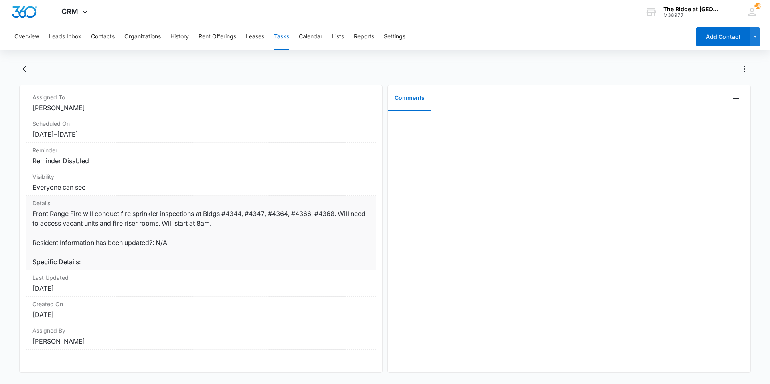
scroll to position [68, 0]
click at [732, 97] on icon "Add Comment" at bounding box center [736, 98] width 10 height 10
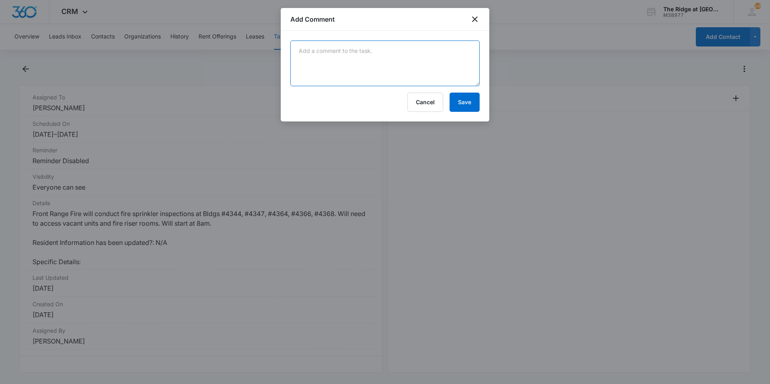
click at [432, 79] on textarea at bounding box center [384, 63] width 189 height 46
type textarea "Front Range fire inspected the named units."
click at [458, 100] on button "Save" at bounding box center [464, 102] width 30 height 19
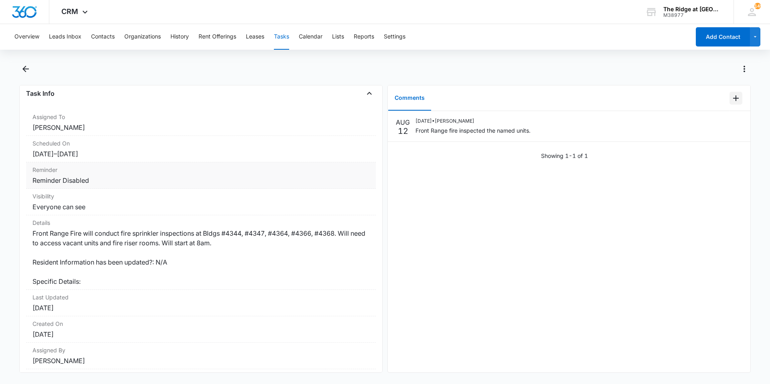
scroll to position [0, 0]
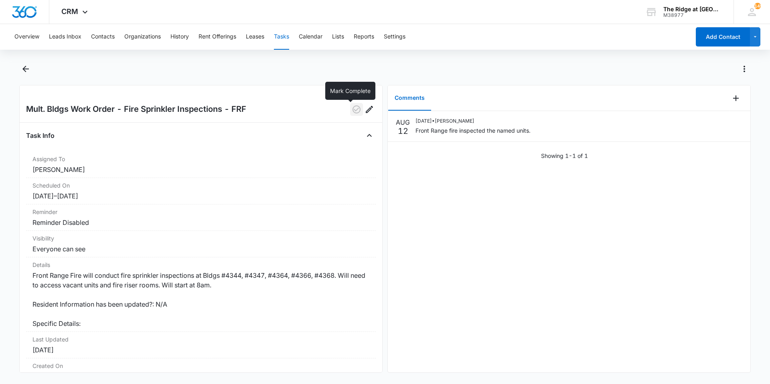
click at [355, 111] on button "button" at bounding box center [356, 109] width 13 height 13
click at [26, 68] on icon "Back" at bounding box center [26, 69] width 10 height 10
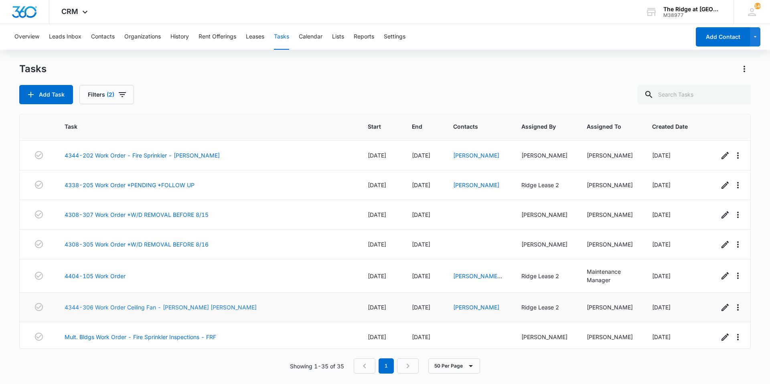
scroll to position [40, 0]
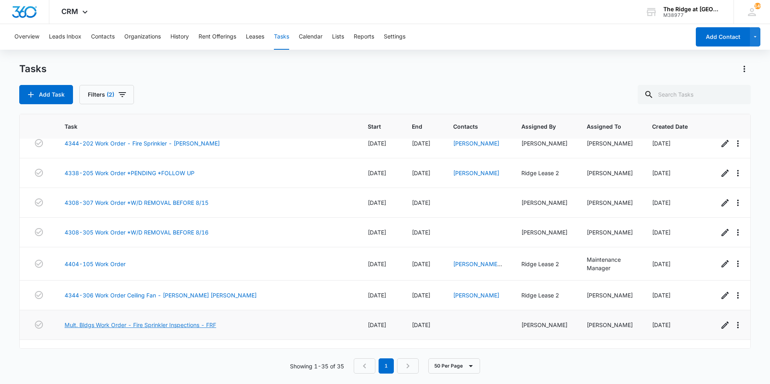
click at [181, 321] on link "Mult. Bldgs Work Order - Fire Sprinkler Inspections - FRF" at bounding box center [141, 325] width 152 height 8
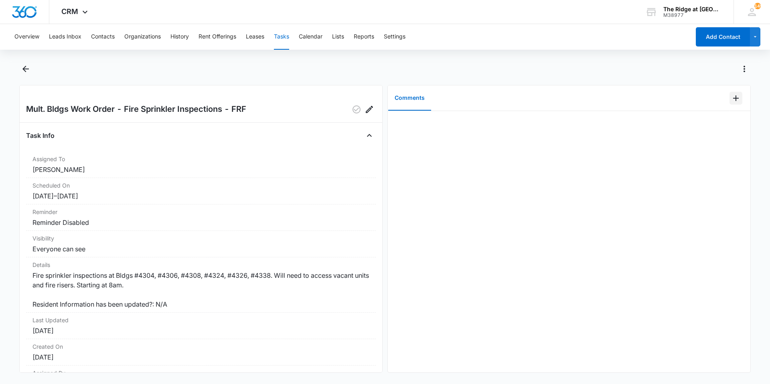
click at [731, 99] on icon "Add Comment" at bounding box center [736, 98] width 10 height 10
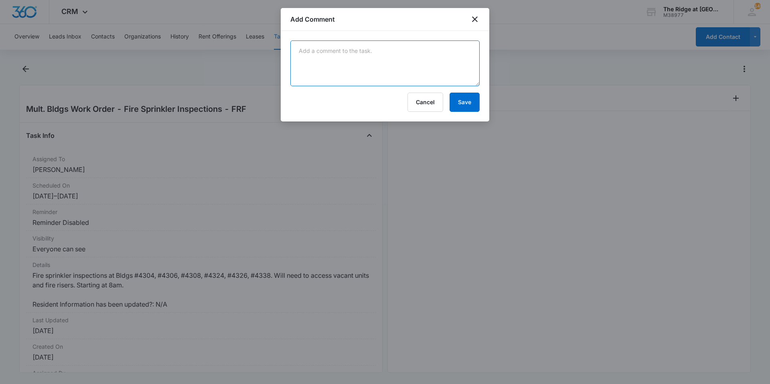
click at [326, 59] on textarea at bounding box center [384, 63] width 189 height 46
type textarea "Front range fire inspected the named units."
click at [466, 101] on button "Save" at bounding box center [464, 102] width 30 height 19
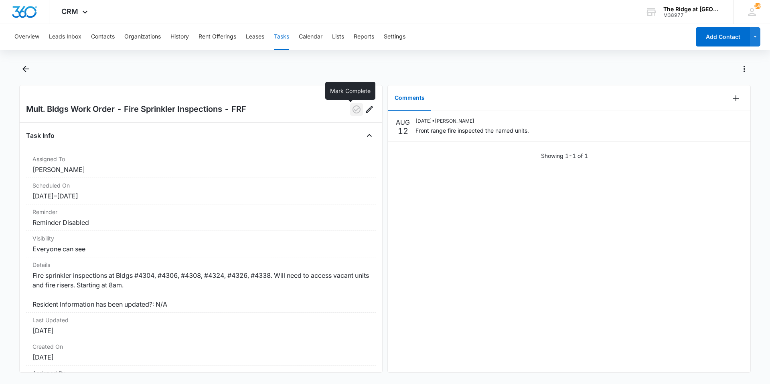
click at [352, 112] on icon "button" at bounding box center [356, 109] width 8 height 8
click at [22, 72] on icon "Back" at bounding box center [26, 69] width 10 height 10
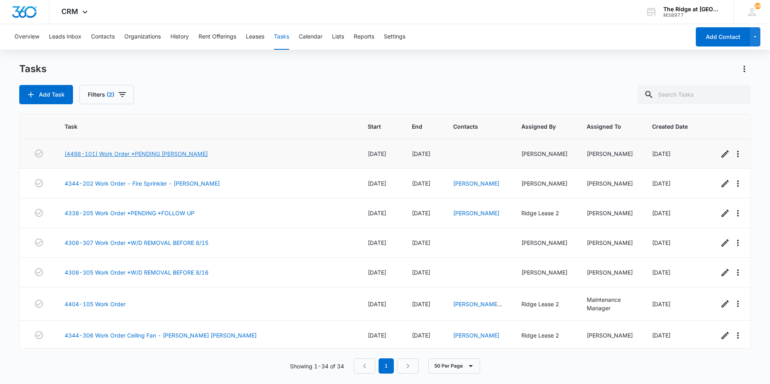
click at [130, 155] on link "(4498-101) Work Order *PENDING [PERSON_NAME]" at bounding box center [136, 154] width 143 height 8
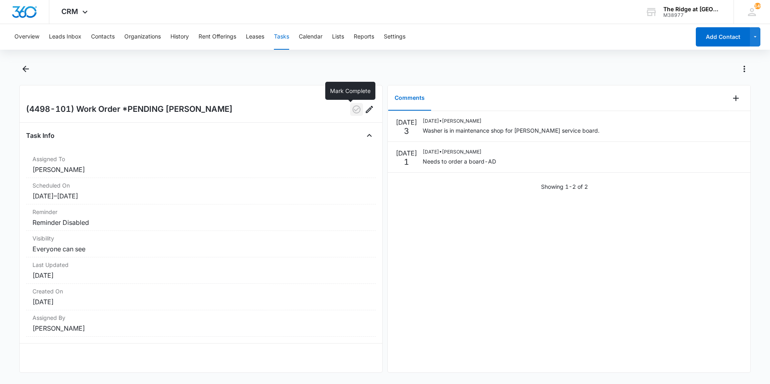
click at [350, 104] on button "button" at bounding box center [356, 109] width 13 height 13
click at [28, 69] on icon "Back" at bounding box center [25, 69] width 6 height 6
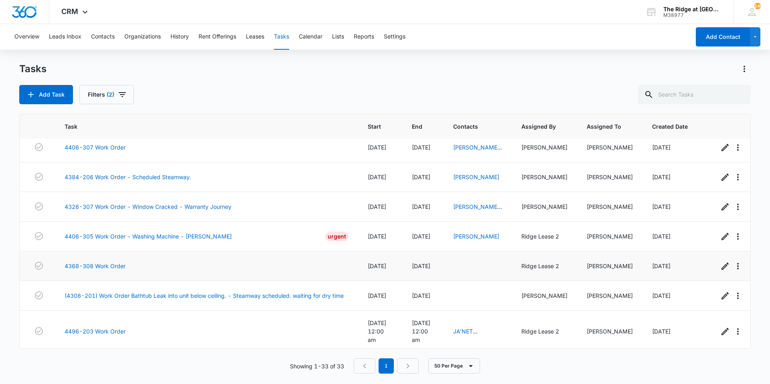
scroll to position [382, 0]
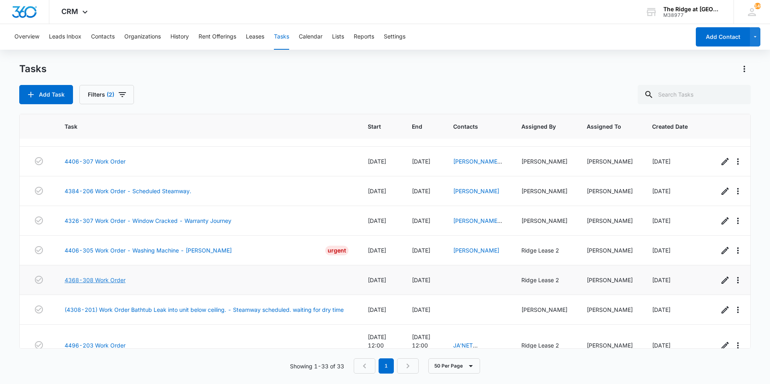
click at [105, 279] on link "4368-308 Work Order" at bounding box center [95, 280] width 61 height 8
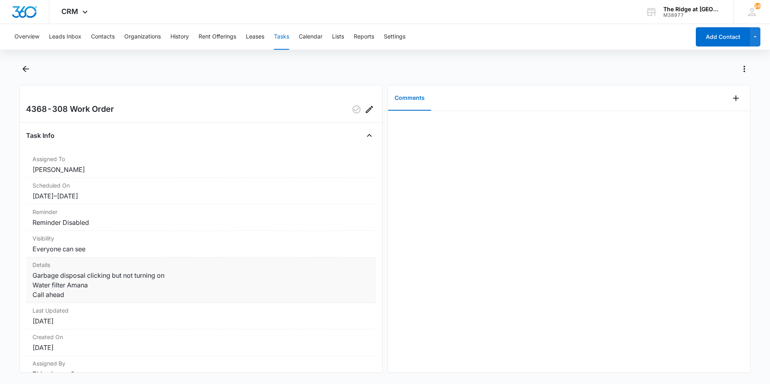
click at [145, 283] on dd "Garbage disposal clicking but not turning on Water filter Amana Call ahead" at bounding box center [200, 285] width 337 height 29
click at [19, 73] on button "Back" at bounding box center [25, 69] width 12 height 13
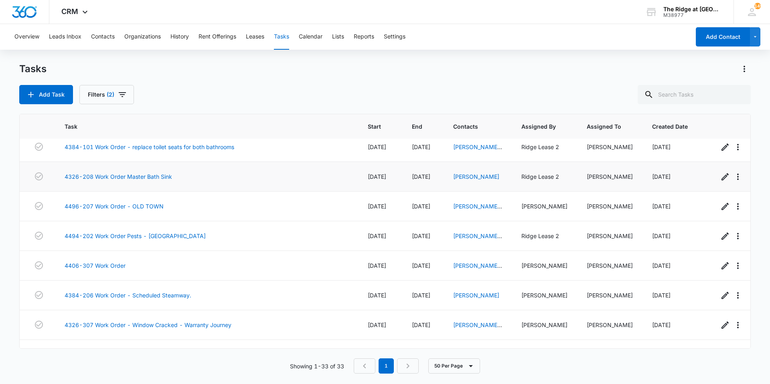
scroll to position [281, 0]
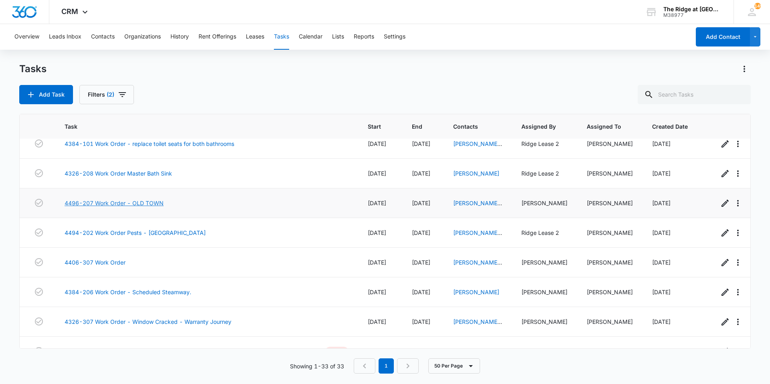
click at [140, 205] on link "4496-207 Work Order - OLD TOWN" at bounding box center [114, 203] width 99 height 8
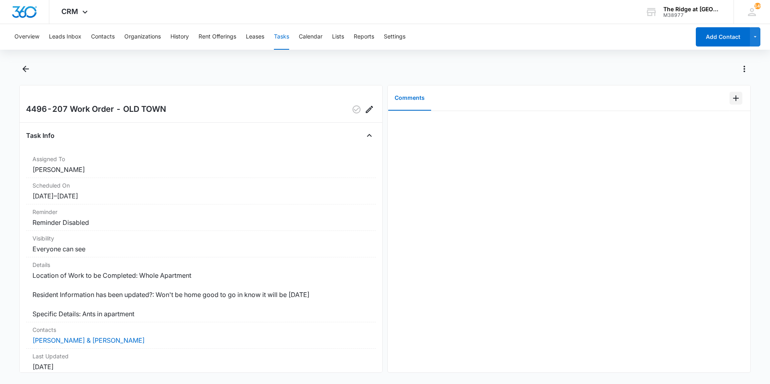
click at [735, 99] on button "Add Comment" at bounding box center [735, 98] width 13 height 13
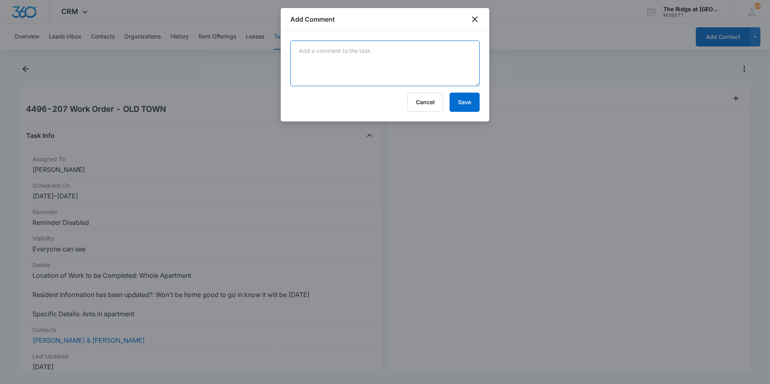
click at [309, 46] on textarea at bounding box center [384, 63] width 189 height 46
type textarea "OTP treated on 8/5/25"
click at [453, 99] on button "Save" at bounding box center [464, 102] width 30 height 19
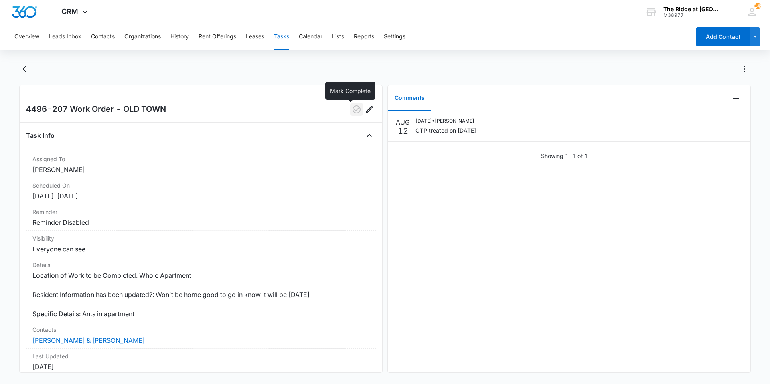
click at [354, 109] on icon "button" at bounding box center [356, 109] width 8 height 8
click at [24, 73] on icon "Back" at bounding box center [26, 69] width 10 height 10
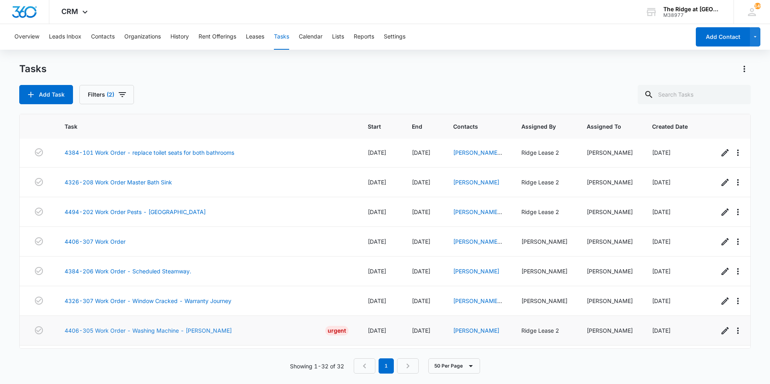
scroll to position [192, 0]
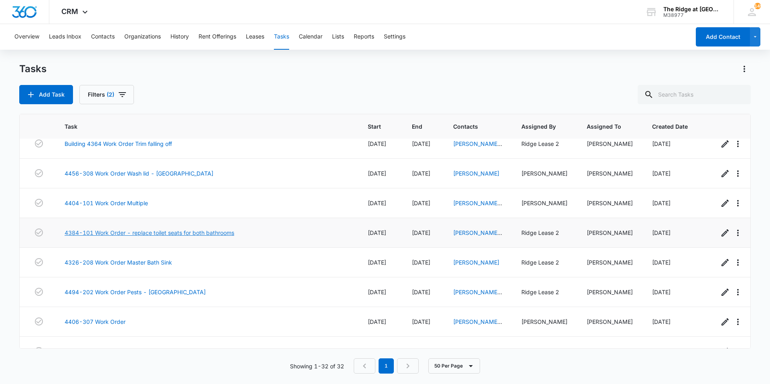
click at [183, 235] on link "4384-101 Work Order - replace toilet seats for both bathrooms" at bounding box center [150, 232] width 170 height 8
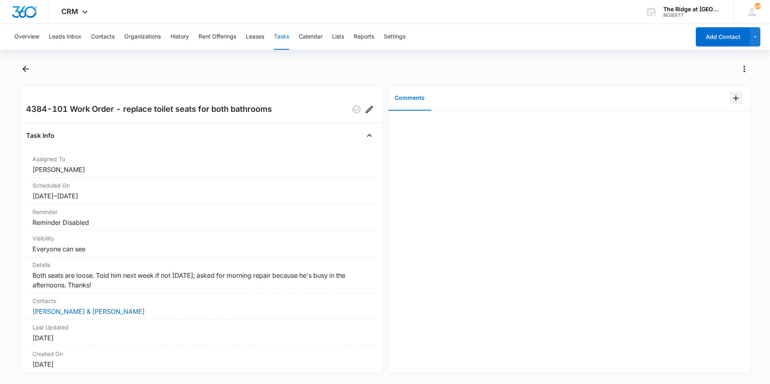
click at [731, 97] on icon "Add Comment" at bounding box center [736, 98] width 10 height 10
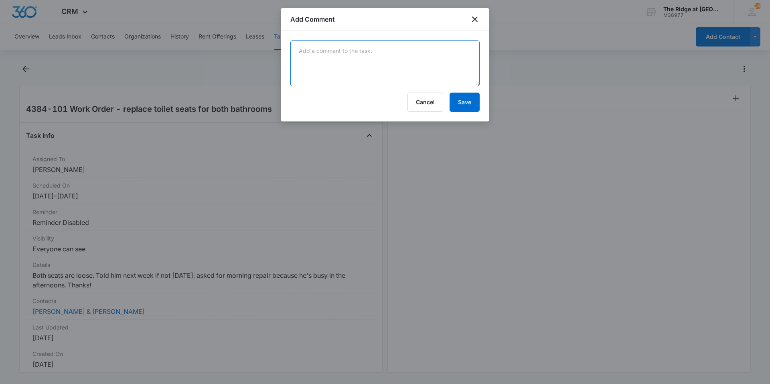
click at [389, 79] on textarea at bounding box center [384, 63] width 189 height 46
type textarea "replaced both toilet seats missing hardware."
click at [472, 102] on button "Save" at bounding box center [464, 102] width 30 height 19
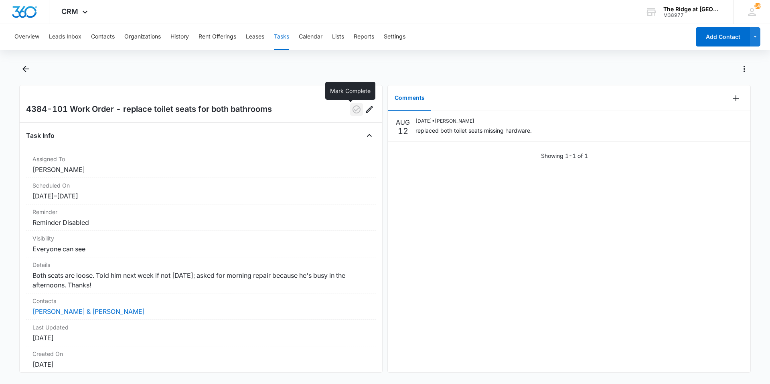
click at [356, 108] on button "button" at bounding box center [356, 109] width 13 height 13
click at [30, 72] on icon "Back" at bounding box center [26, 69] width 10 height 10
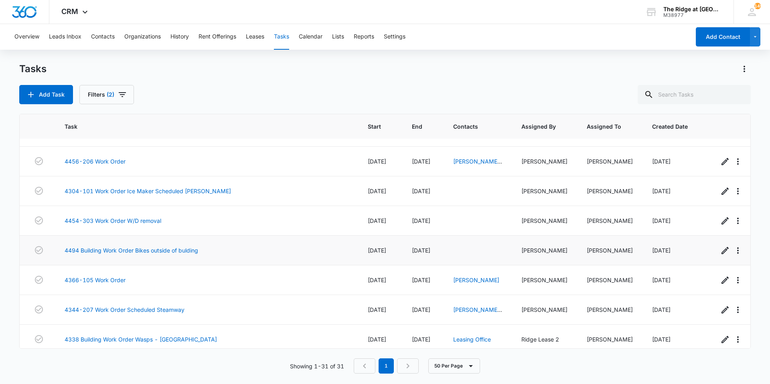
scroll to position [563, 0]
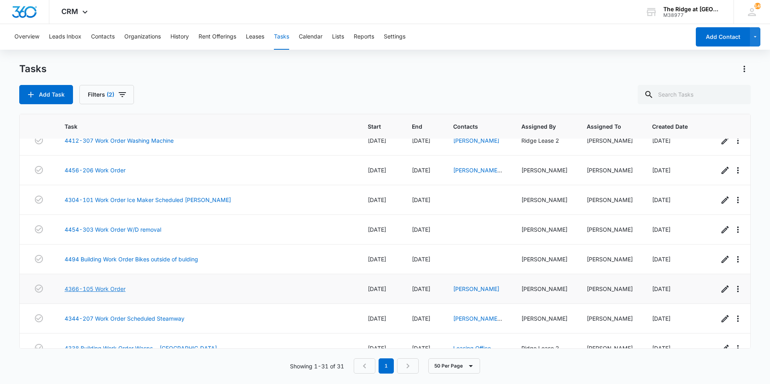
click at [112, 285] on link "4366-105 Work Order" at bounding box center [95, 289] width 61 height 8
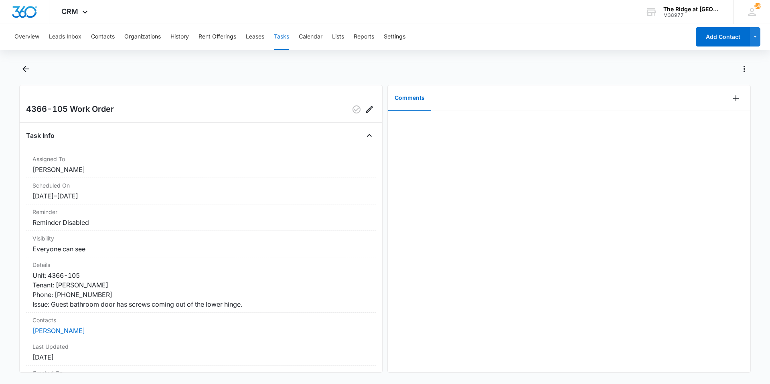
click at [469, 253] on div at bounding box center [569, 241] width 362 height 261
click at [19, 68] on button "Back" at bounding box center [25, 69] width 12 height 13
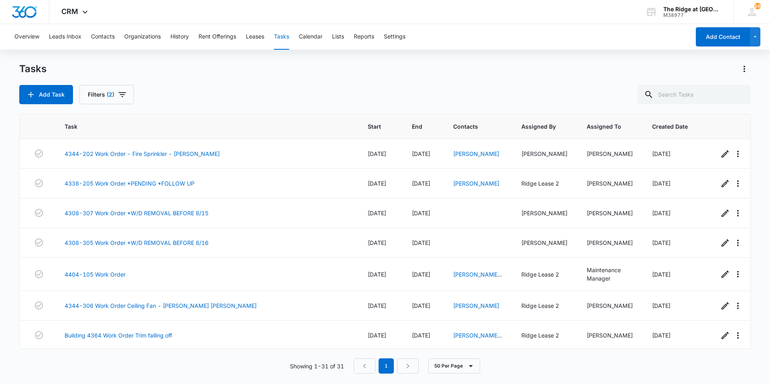
click at [503, 97] on div "Add Task Filters (2)" at bounding box center [384, 94] width 731 height 19
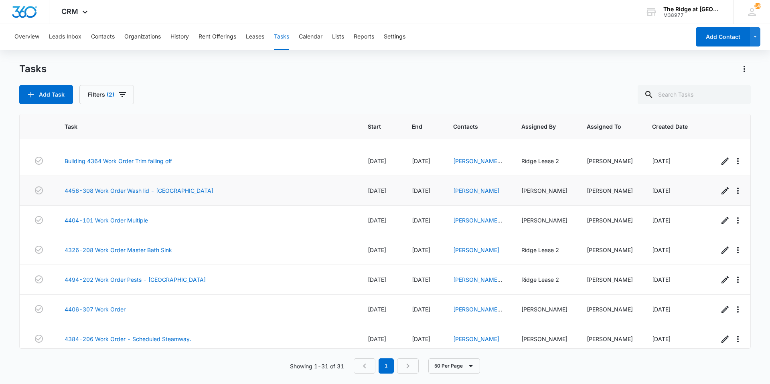
scroll to position [160, 0]
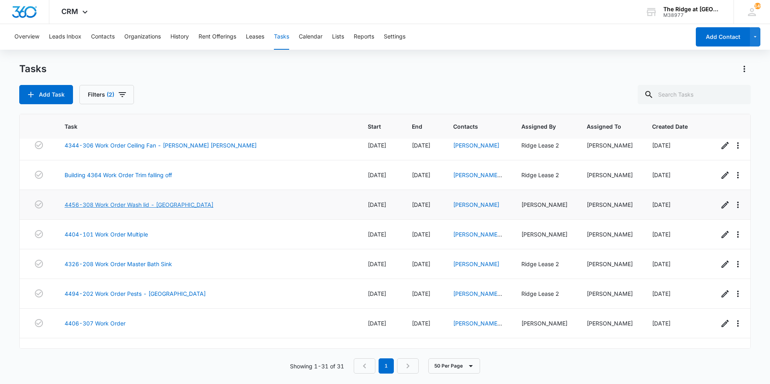
click at [144, 201] on link "4456-308 Work Order Wash lid - [GEOGRAPHIC_DATA]" at bounding box center [139, 204] width 149 height 8
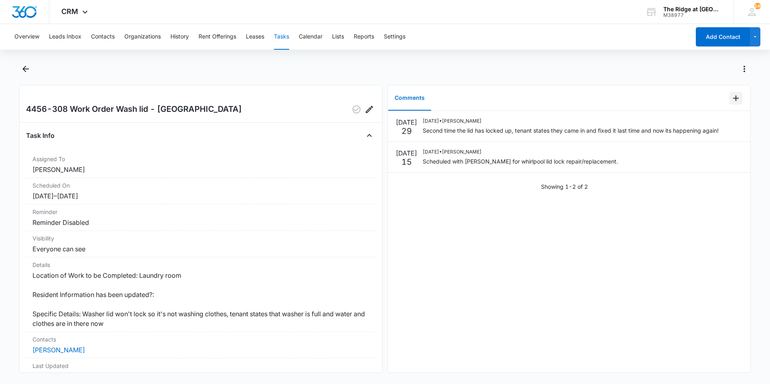
click at [733, 103] on icon "Add Comment" at bounding box center [736, 98] width 10 height 10
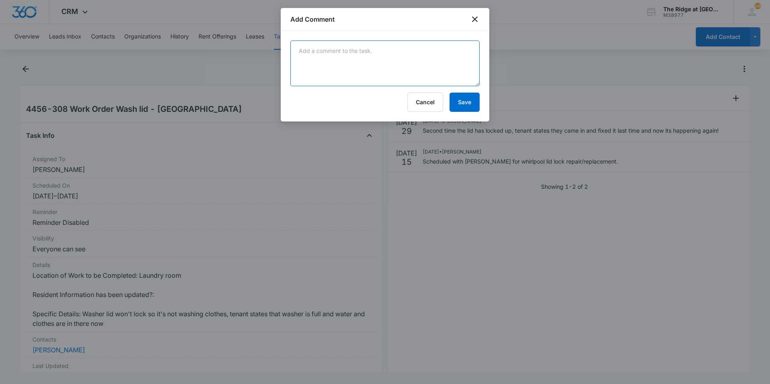
click at [342, 65] on textarea at bounding box center [384, 63] width 189 height 46
type textarea "[PERSON_NAME] working on repair in maintenance shop"
click at [466, 95] on button "Save" at bounding box center [464, 102] width 30 height 19
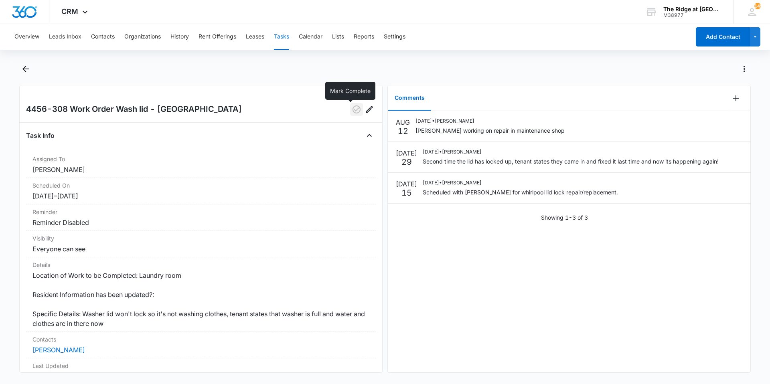
click at [350, 104] on button "button" at bounding box center [356, 109] width 13 height 13
click at [28, 72] on icon "Back" at bounding box center [26, 69] width 10 height 10
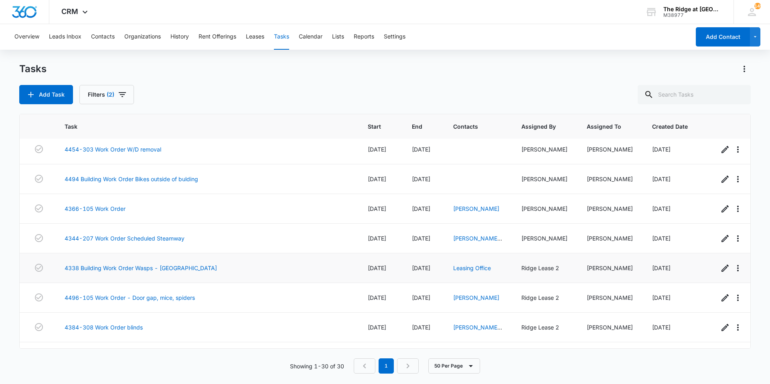
scroll to position [573, 0]
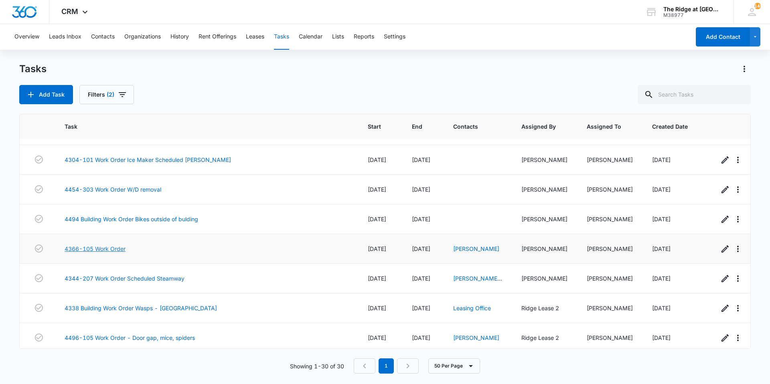
click at [88, 245] on link "4366-105 Work Order" at bounding box center [95, 249] width 61 height 8
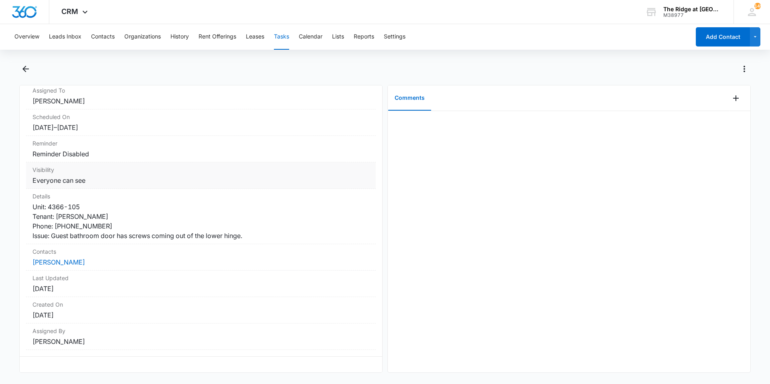
scroll to position [75, 0]
click at [731, 99] on icon "Add Comment" at bounding box center [736, 98] width 10 height 10
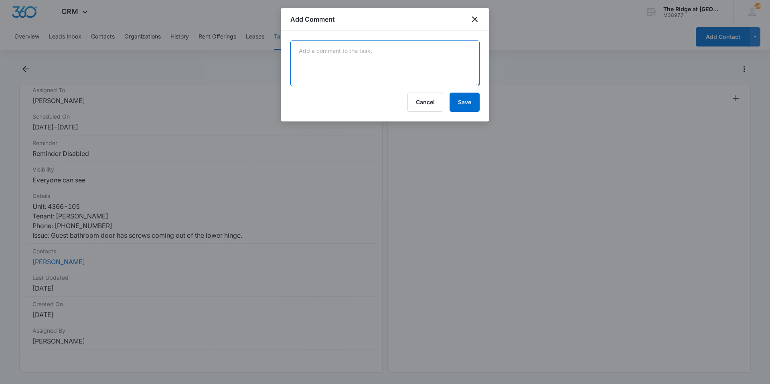
click at [323, 69] on textarea at bounding box center [384, 63] width 189 height 46
type textarea "Re secured doors with longer screws."
click at [461, 98] on button "Save" at bounding box center [464, 102] width 30 height 19
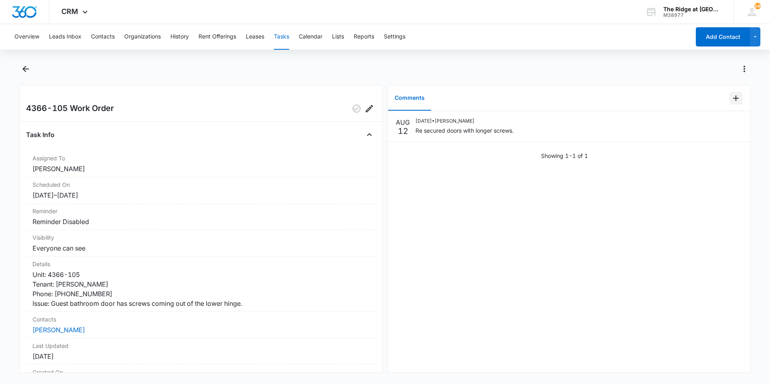
scroll to position [0, 0]
click at [352, 106] on icon "button" at bounding box center [356, 109] width 8 height 8
click at [28, 69] on icon "Back" at bounding box center [25, 69] width 6 height 6
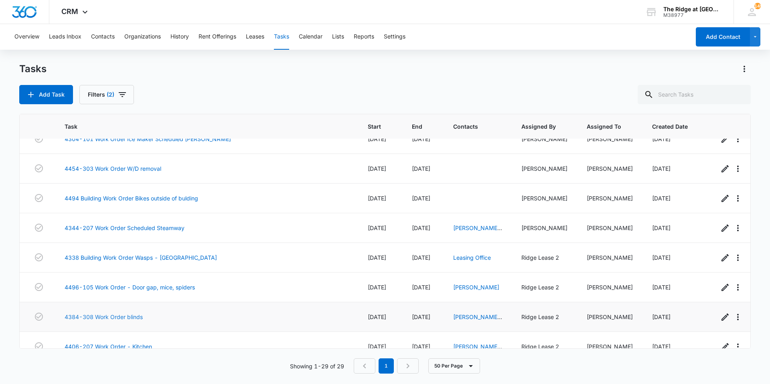
scroll to position [584, 0]
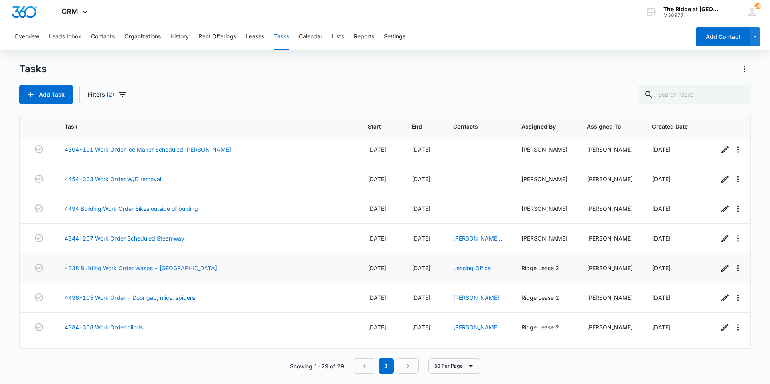
click at [132, 264] on link "4338 Building Work Order Wasps - [GEOGRAPHIC_DATA]" at bounding box center [141, 268] width 152 height 8
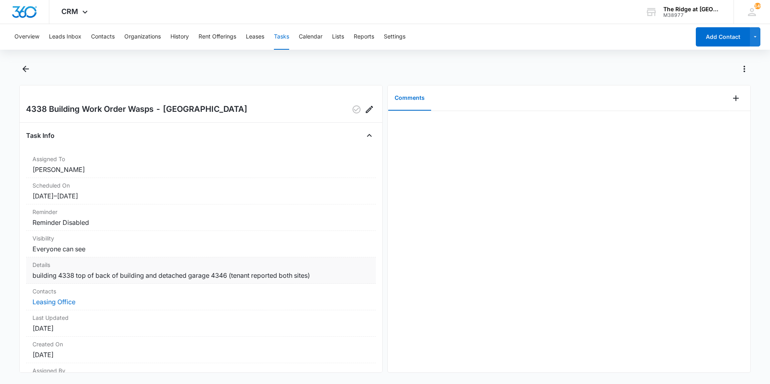
scroll to position [56, 0]
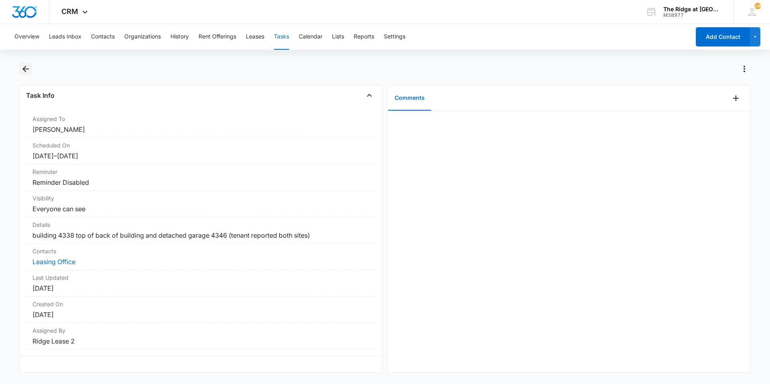
click at [29, 73] on icon "Back" at bounding box center [26, 69] width 10 height 10
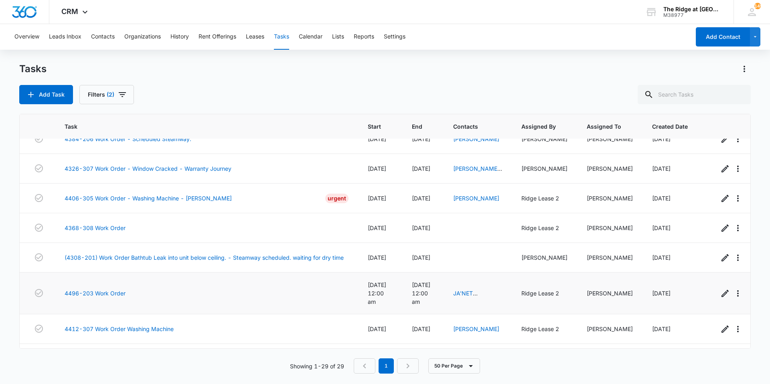
scroll to position [343, 0]
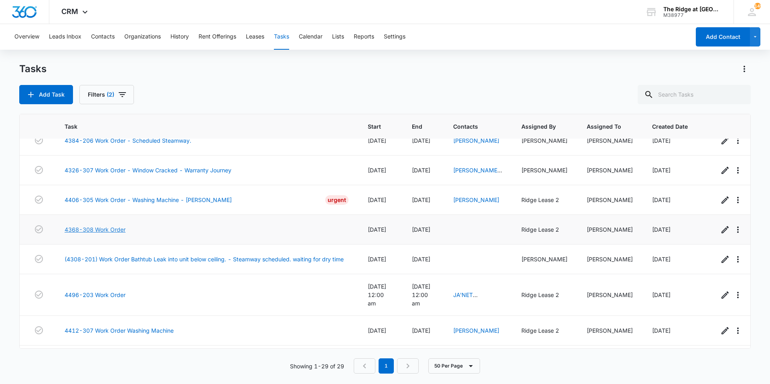
click at [110, 232] on link "4368-308 Work Order" at bounding box center [95, 229] width 61 height 8
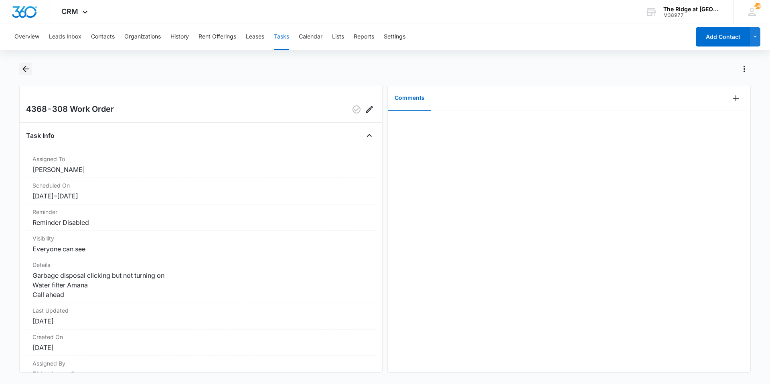
click at [25, 65] on icon "Back" at bounding box center [26, 69] width 10 height 10
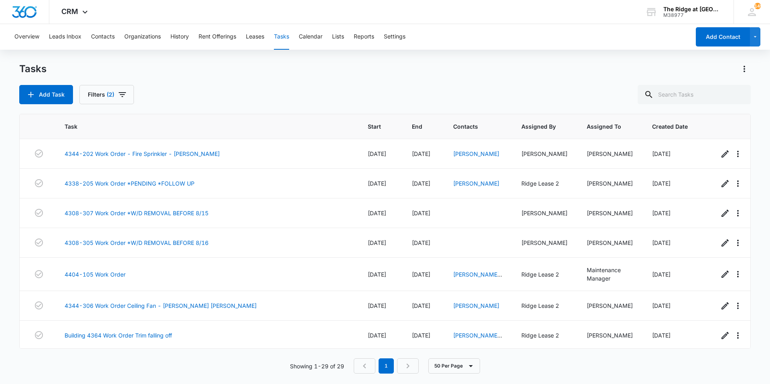
scroll to position [241, 0]
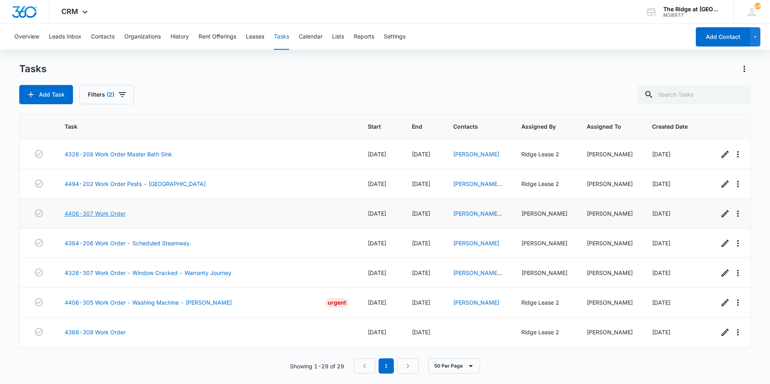
click at [109, 215] on link "4406-307 Work Order" at bounding box center [95, 213] width 61 height 8
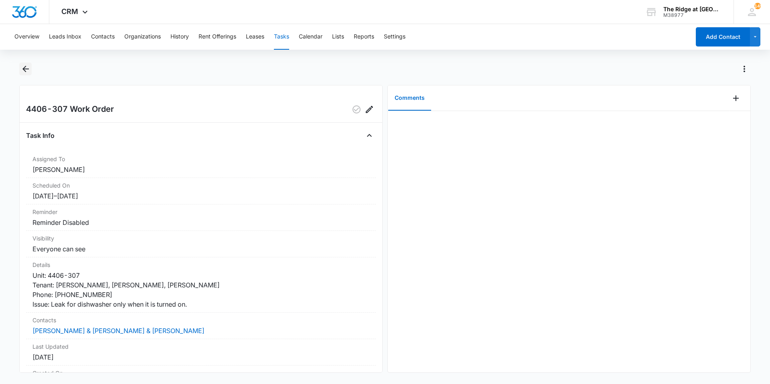
click at [27, 68] on icon "Back" at bounding box center [26, 69] width 10 height 10
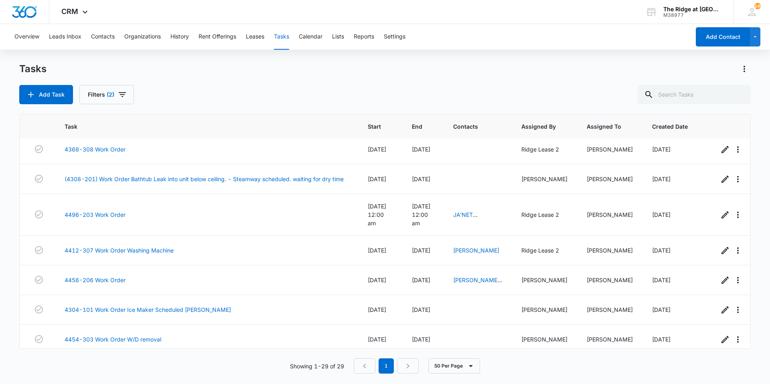
scroll to position [263, 0]
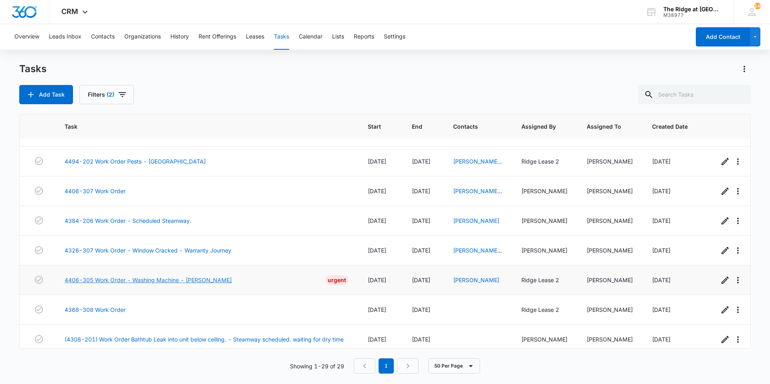
click at [188, 280] on link "4406-305 Work Order - Washing Machine - [PERSON_NAME]" at bounding box center [148, 280] width 167 height 8
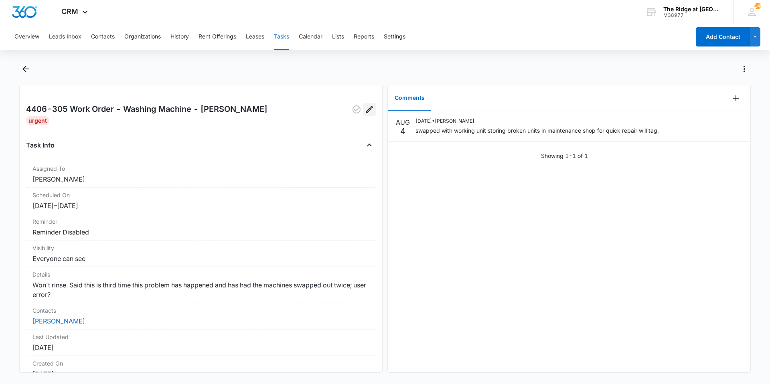
click at [368, 109] on icon "Edit" at bounding box center [369, 110] width 10 height 10
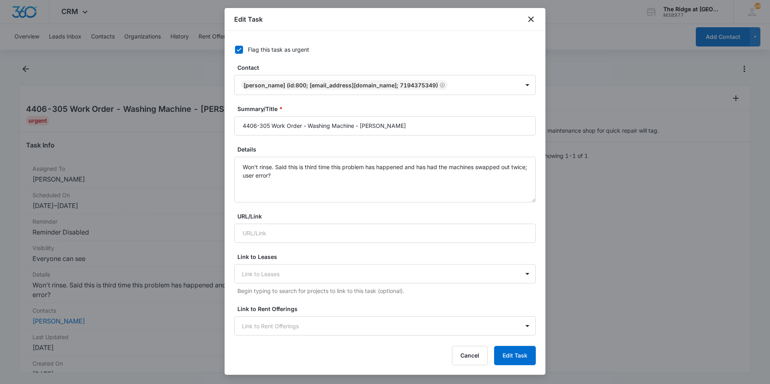
click at [243, 47] on label "Flag this task as urgent" at bounding box center [379, 49] width 301 height 8
click at [235, 47] on input "Flag this task as urgent" at bounding box center [232, 50] width 6 height 6
checkbox input "false"
click at [523, 361] on button "Edit Task" at bounding box center [515, 355] width 42 height 19
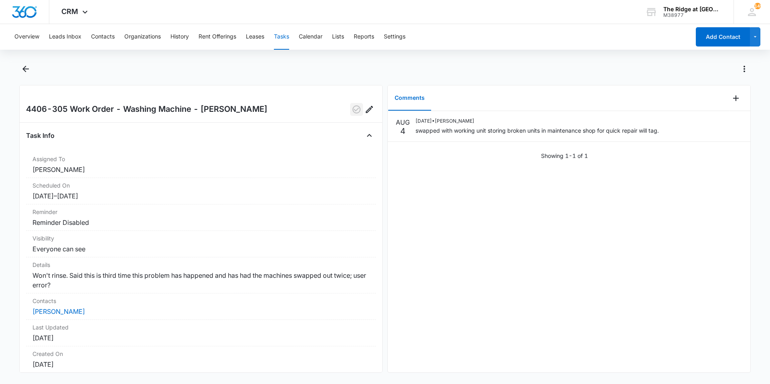
click at [350, 114] on button "button" at bounding box center [356, 109] width 13 height 13
click at [24, 61] on div "Overview Leads Inbox Contacts Organizations History Rent Offerings Leases Tasks…" at bounding box center [385, 203] width 770 height 358
drag, startPoint x: 24, startPoint y: 61, endPoint x: 24, endPoint y: 65, distance: 4.0
click at [24, 65] on icon "Back" at bounding box center [26, 69] width 10 height 10
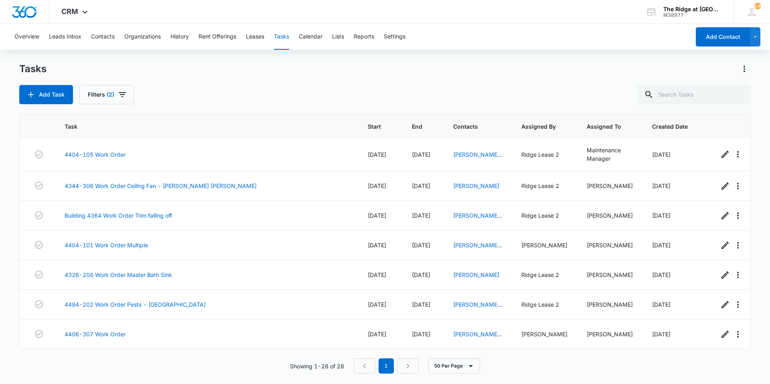
scroll to position [120, 0]
drag, startPoint x: 418, startPoint y: 306, endPoint x: 426, endPoint y: 303, distance: 8.8
click at [426, 303] on span "[DATE]" at bounding box center [421, 304] width 18 height 7
drag, startPoint x: 426, startPoint y: 303, endPoint x: 419, endPoint y: 305, distance: 7.3
click at [419, 305] on span "[DATE]" at bounding box center [421, 304] width 18 height 7
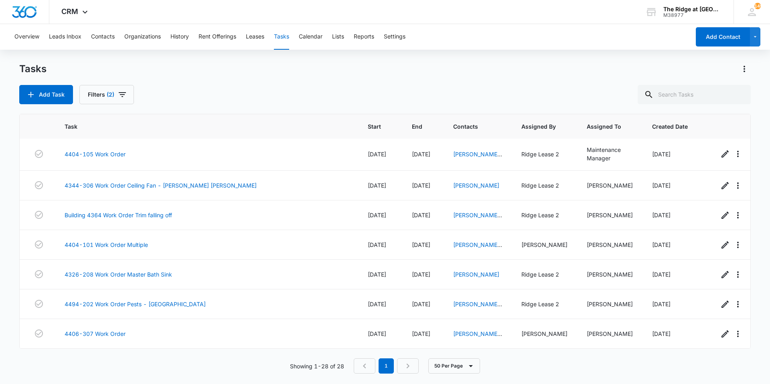
click at [396, 78] on div "Tasks Add Task Filters (2)" at bounding box center [384, 84] width 731 height 42
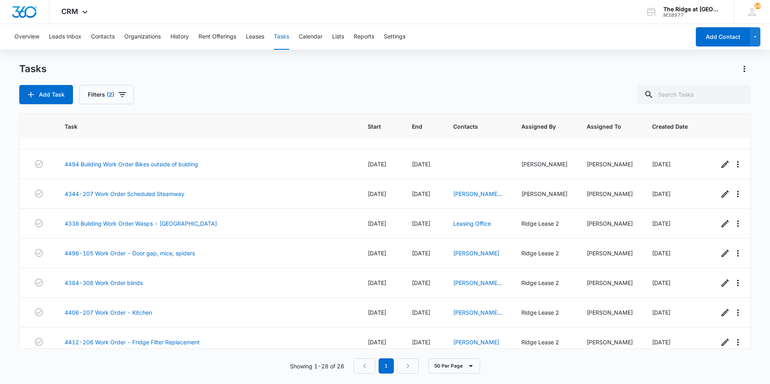
scroll to position [634, 0]
